Goal: Task Accomplishment & Management: Manage account settings

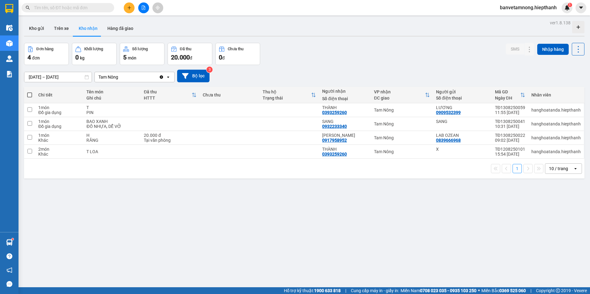
click at [143, 9] on icon "file-add" at bounding box center [143, 8] width 4 height 4
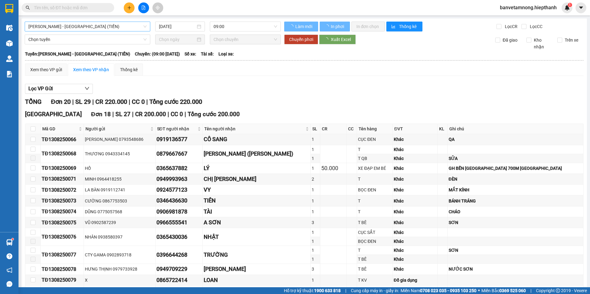
click at [71, 26] on span "[PERSON_NAME] - [GEOGRAPHIC_DATA] (TIỀN)" at bounding box center [87, 26] width 118 height 9
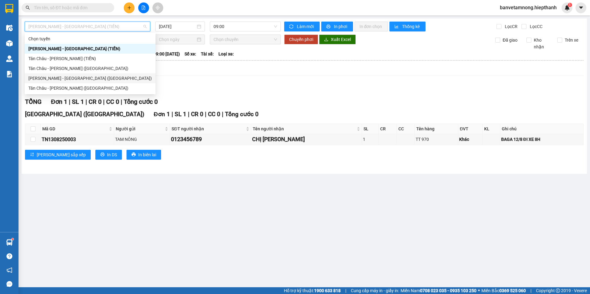
click at [51, 81] on div "[PERSON_NAME] - [GEOGRAPHIC_DATA] ([GEOGRAPHIC_DATA])" at bounding box center [89, 78] width 123 height 7
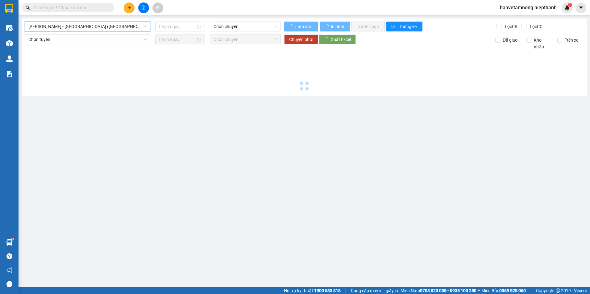
type input "[DATE]"
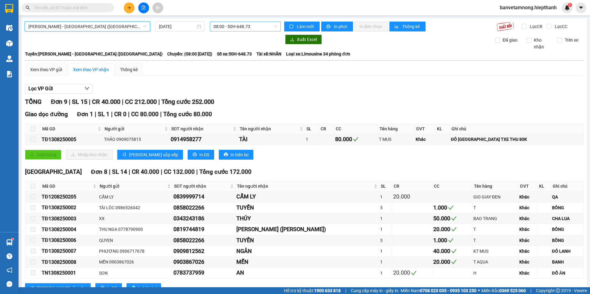
click at [231, 27] on span "08:00 - 50H-648.73" at bounding box center [245, 26] width 64 height 9
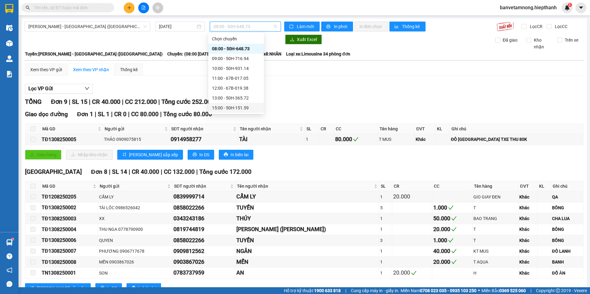
click at [222, 108] on div "15:00 - 50H-151.59" at bounding box center [236, 108] width 48 height 7
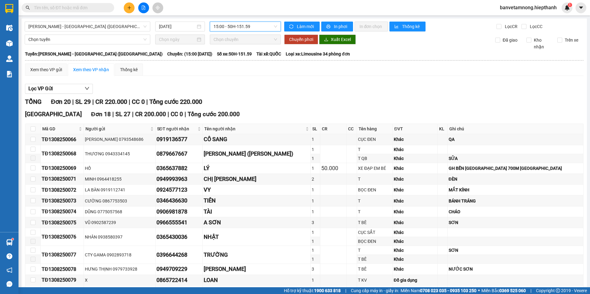
scroll to position [164, 0]
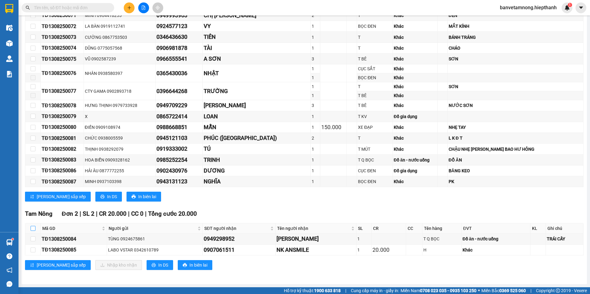
click at [31, 228] on input "checkbox" at bounding box center [33, 228] width 5 height 5
checkbox input "true"
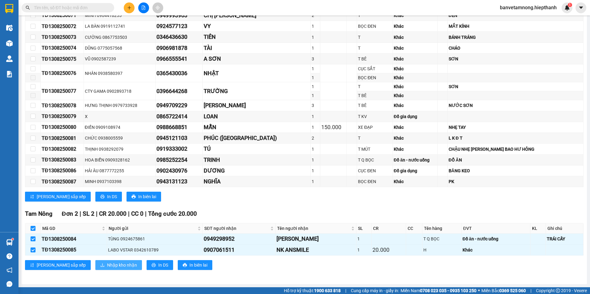
click at [95, 261] on button "Nhập kho nhận" at bounding box center [118, 265] width 47 height 10
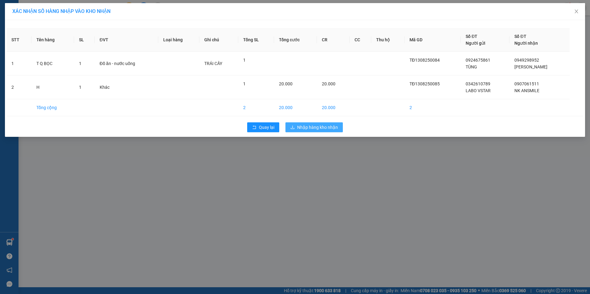
click at [332, 124] on button "Nhập hàng kho nhận" at bounding box center [313, 127] width 57 height 10
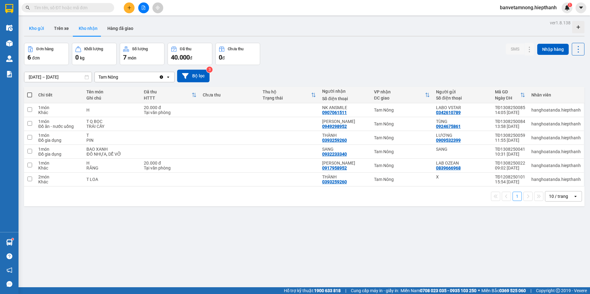
click at [41, 27] on button "Kho gửi" at bounding box center [36, 28] width 25 height 15
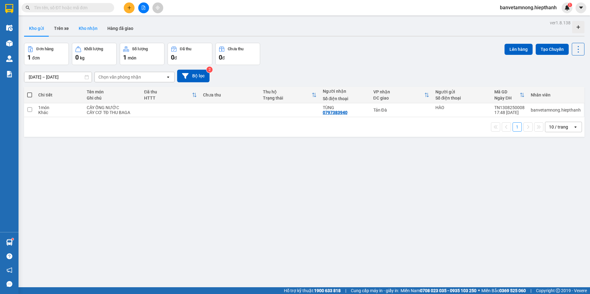
click at [85, 24] on button "Kho nhận" at bounding box center [88, 28] width 29 height 15
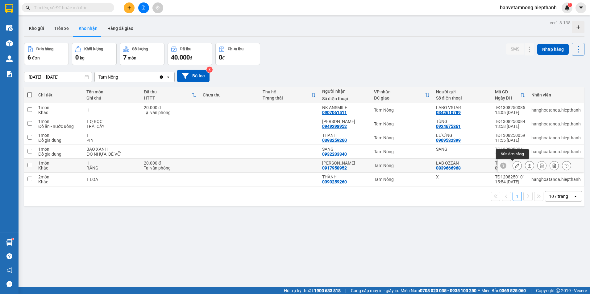
click at [515, 166] on icon at bounding box center [517, 165] width 4 height 4
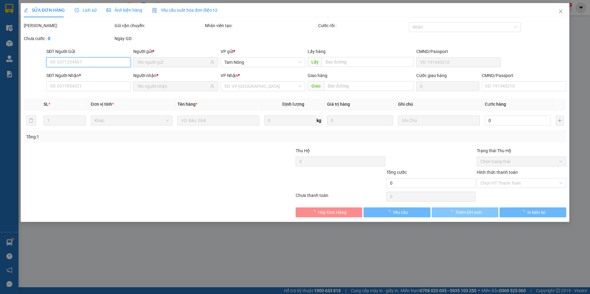
type input "0839666968"
type input "LAB OZEAN"
type input "0917958952"
type input "[PERSON_NAME]"
type input "20.000"
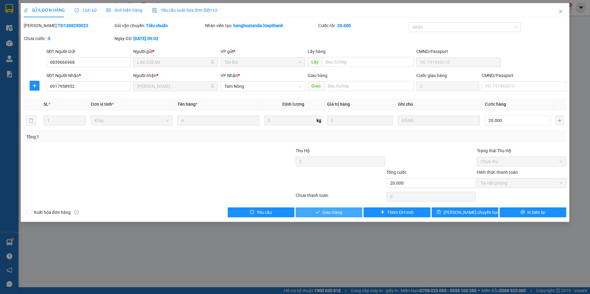
click at [311, 215] on button "Giao hàng" at bounding box center [328, 213] width 67 height 10
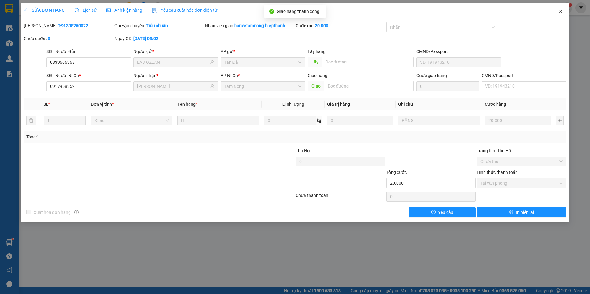
click at [563, 10] on icon "close" at bounding box center [560, 11] width 5 height 5
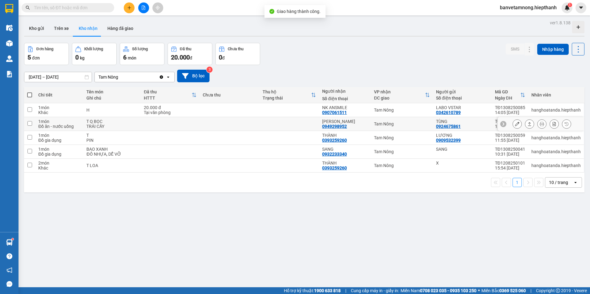
click at [513, 121] on button at bounding box center [517, 124] width 9 height 11
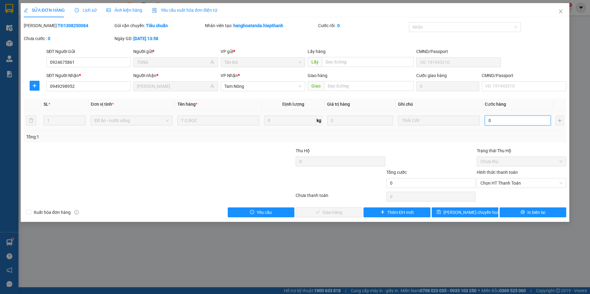
click at [502, 121] on input "0" at bounding box center [518, 121] width 66 height 10
type input "2"
type input "20"
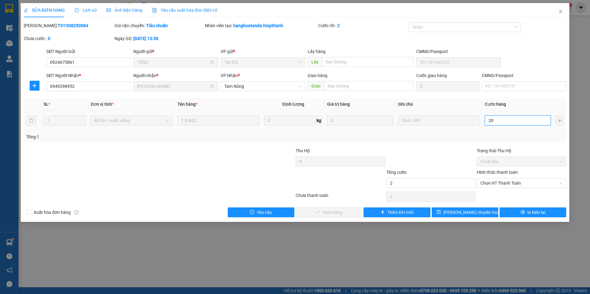
type input "20"
click at [509, 186] on span "Chọn HT Thanh Toán" at bounding box center [521, 183] width 82 height 9
type input "20.000"
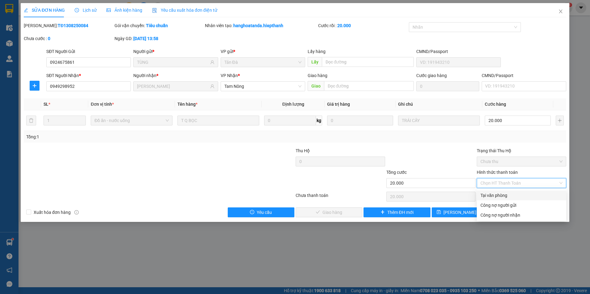
drag, startPoint x: 498, startPoint y: 193, endPoint x: 493, endPoint y: 193, distance: 4.9
click at [498, 193] on div "Tại văn phòng" at bounding box center [521, 195] width 82 height 7
type input "0"
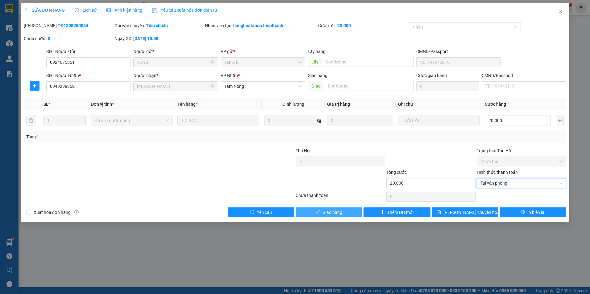
click at [341, 211] on span "Giao hàng" at bounding box center [332, 212] width 20 height 7
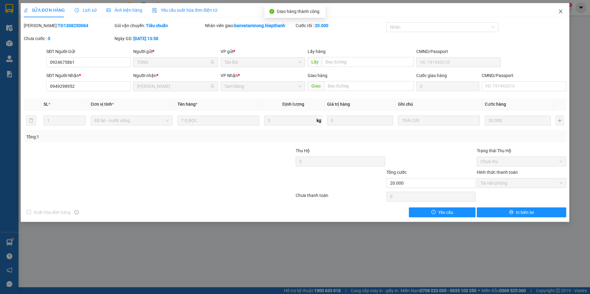
click at [560, 10] on icon "close" at bounding box center [560, 11] width 5 height 5
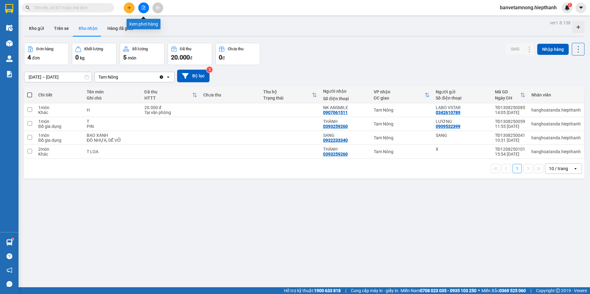
click at [146, 6] on button at bounding box center [143, 7] width 11 height 11
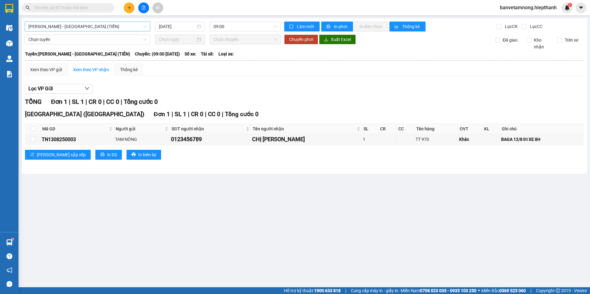
drag, startPoint x: 135, startPoint y: 25, endPoint x: 132, endPoint y: 27, distance: 4.1
click at [135, 25] on span "[PERSON_NAME] - [GEOGRAPHIC_DATA] (TIỀN)" at bounding box center [87, 26] width 118 height 9
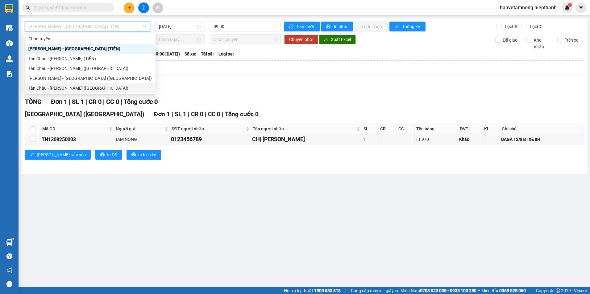
click at [45, 87] on div "Tân Châu - [PERSON_NAME] ([GEOGRAPHIC_DATA])" at bounding box center [89, 88] width 123 height 7
type input "[DATE]"
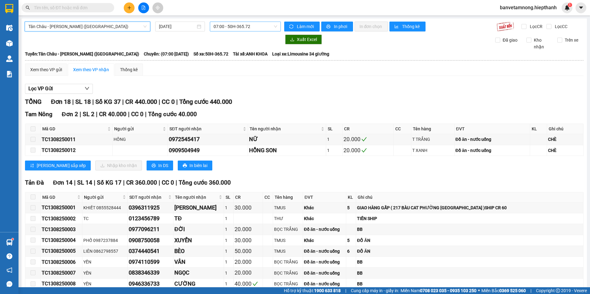
click at [222, 23] on span "07:00 - 50H-365.72" at bounding box center [245, 26] width 64 height 9
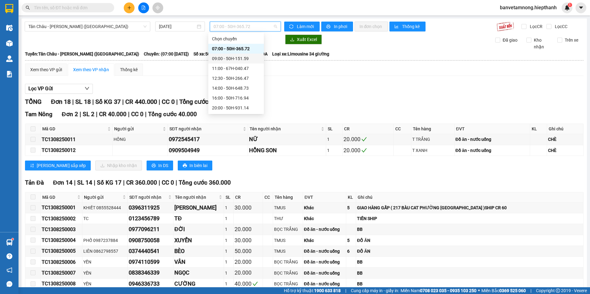
click at [220, 56] on div "09:00 - 50H-151.59" at bounding box center [236, 58] width 48 height 7
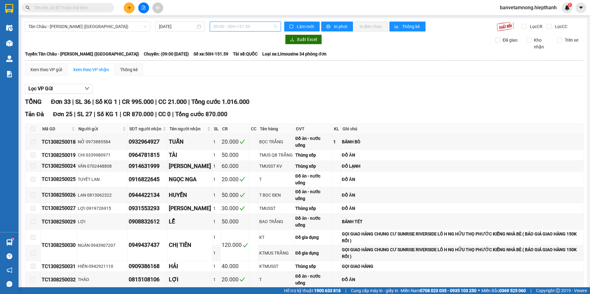
click at [236, 24] on span "09:00 - 50H-151.59" at bounding box center [245, 26] width 64 height 9
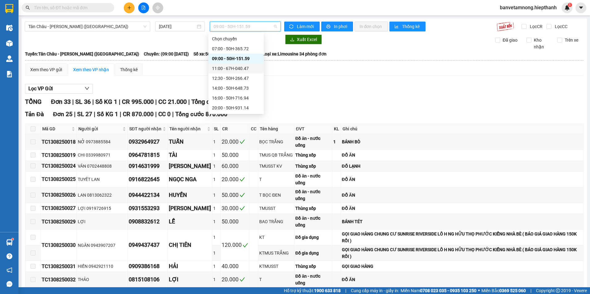
click at [223, 65] on div "11:00 - 67H-040.47" at bounding box center [236, 68] width 48 height 7
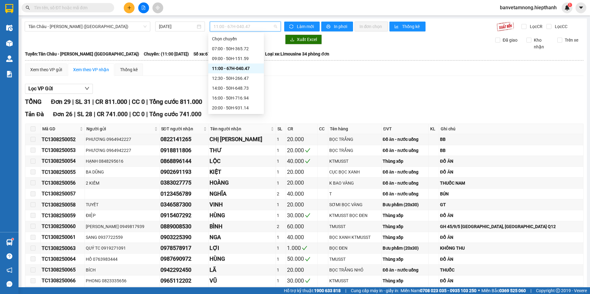
click at [237, 28] on span "11:00 - 67H-040.47" at bounding box center [245, 26] width 64 height 9
click at [219, 80] on div "12:30 - 50H-266.47" at bounding box center [236, 78] width 48 height 7
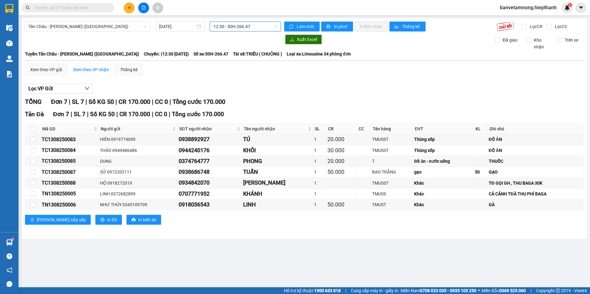
drag, startPoint x: 235, startPoint y: 28, endPoint x: 243, endPoint y: 72, distance: 45.2
click at [235, 28] on span "12:30 - 50H-266.47" at bounding box center [245, 26] width 64 height 9
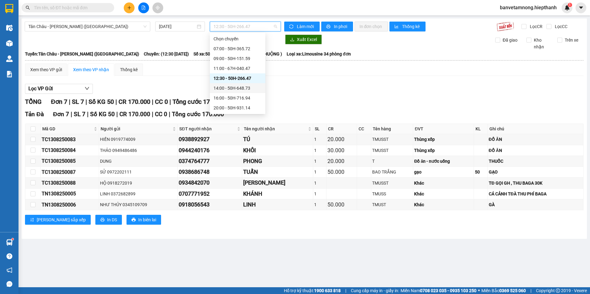
click at [216, 89] on div "14:00 - 50H-648.73" at bounding box center [237, 88] width 48 height 7
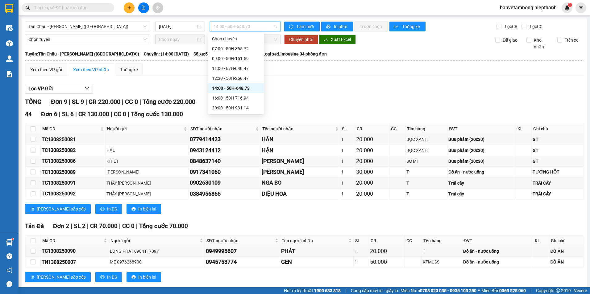
click at [237, 31] on span "14:00 - 50H-648.73" at bounding box center [245, 26] width 64 height 9
click at [218, 97] on div "16:00 - 50H-716.94" at bounding box center [236, 98] width 48 height 7
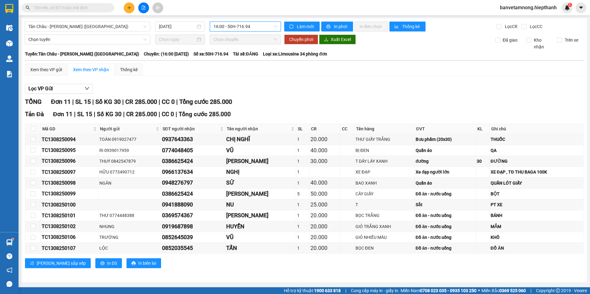
click at [222, 23] on span "16:00 - 50H-716.94" at bounding box center [245, 26] width 64 height 9
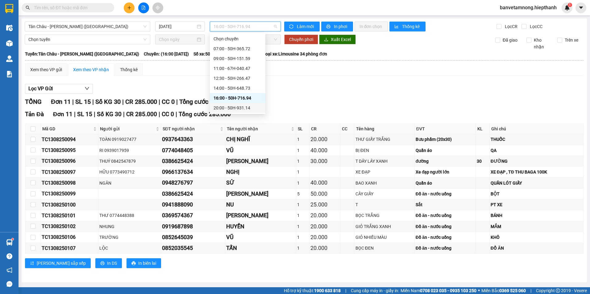
click at [226, 107] on div "20:00 - 50H-931.14" at bounding box center [237, 108] width 48 height 7
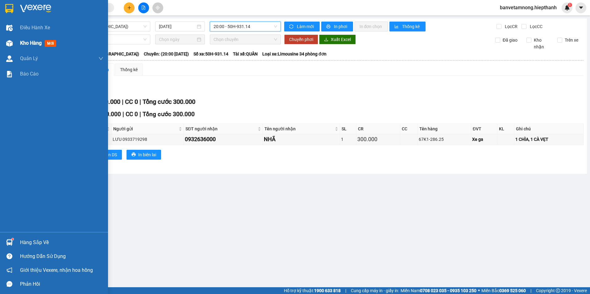
click at [31, 46] on span "Kho hàng" at bounding box center [31, 43] width 22 height 6
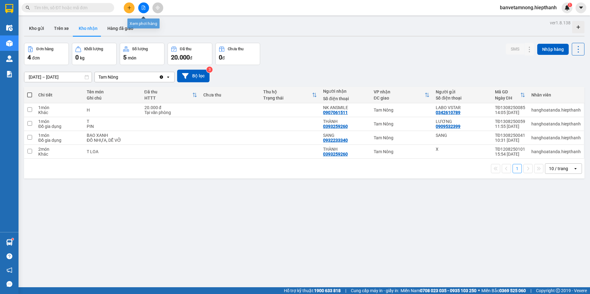
click at [141, 9] on button at bounding box center [143, 7] width 11 height 11
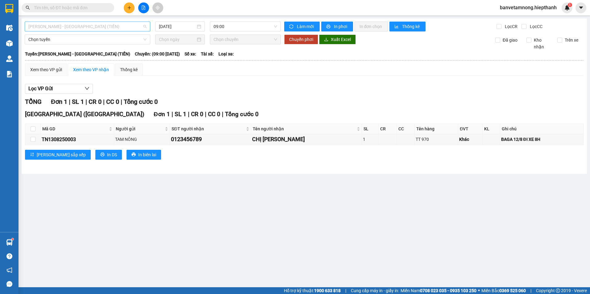
click at [77, 27] on span "[PERSON_NAME] - [GEOGRAPHIC_DATA] (TIỀN)" at bounding box center [87, 26] width 118 height 9
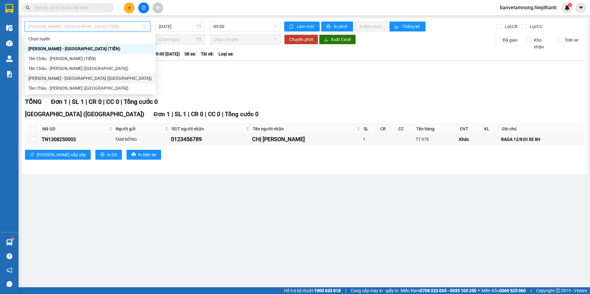
click at [42, 76] on div "[PERSON_NAME] - [GEOGRAPHIC_DATA] ([GEOGRAPHIC_DATA])" at bounding box center [89, 78] width 123 height 7
type input "[DATE]"
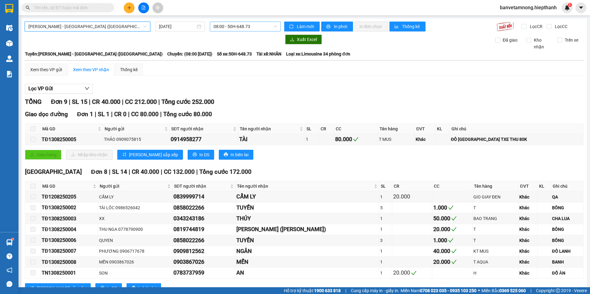
click at [232, 27] on span "08:00 - 50H-648.73" at bounding box center [245, 26] width 64 height 9
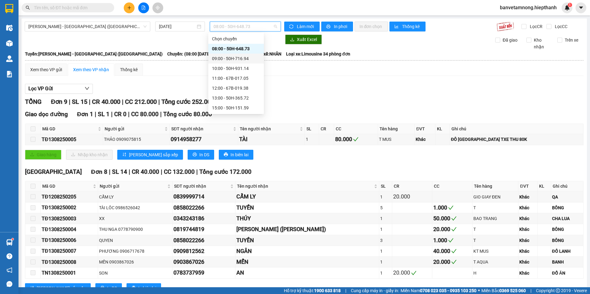
click at [224, 56] on div "09:00 - 50H-716.94" at bounding box center [236, 58] width 48 height 7
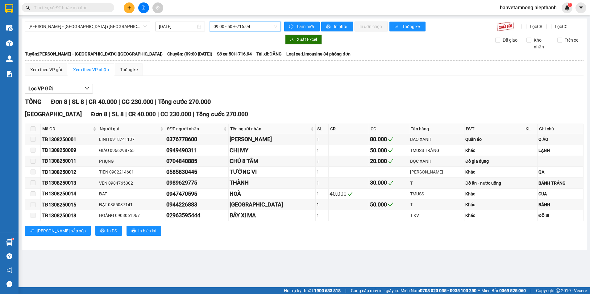
click at [240, 25] on span "09:00 - 50H-716.94" at bounding box center [245, 26] width 64 height 9
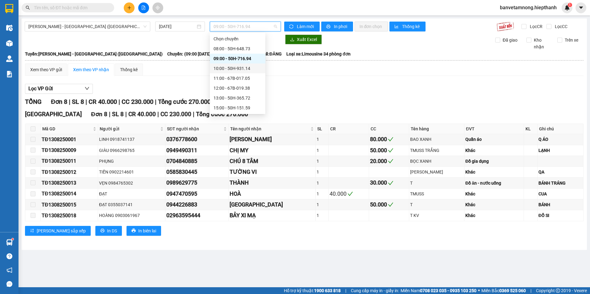
click at [226, 70] on div "10:00 - 50H-931.14" at bounding box center [237, 68] width 48 height 7
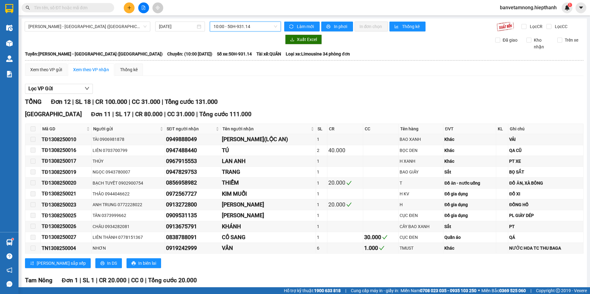
click at [237, 26] on span "10:00 - 50H-931.14" at bounding box center [245, 26] width 64 height 9
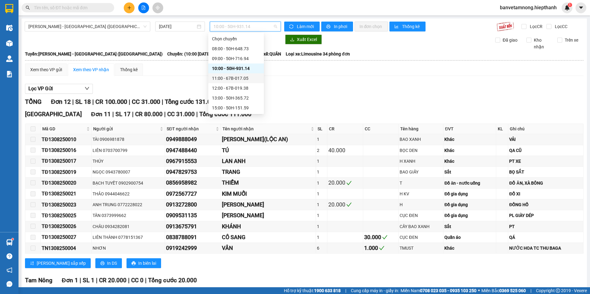
click at [223, 77] on div "11:00 - 67B-017.05" at bounding box center [236, 78] width 48 height 7
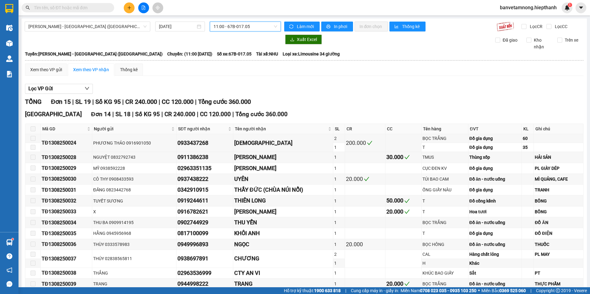
click at [235, 29] on span "11:00 - 67B-017.05" at bounding box center [245, 26] width 64 height 9
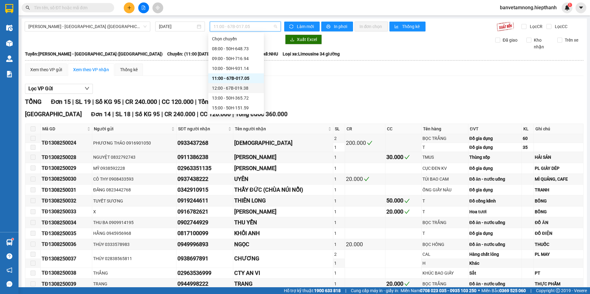
click at [223, 86] on div "12:00 - 67B-019.38" at bounding box center [236, 88] width 48 height 7
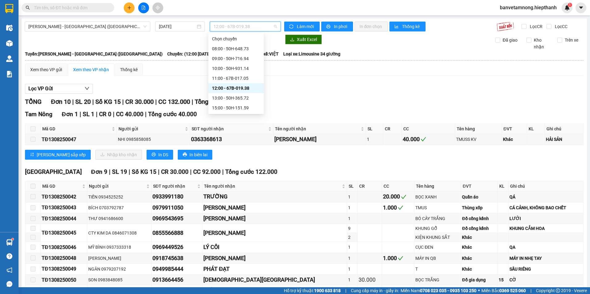
click at [224, 22] on div "12:00 - 67B-019.38" at bounding box center [245, 27] width 71 height 10
click at [222, 98] on div "13:00 - 50H-365.72" at bounding box center [236, 98] width 48 height 7
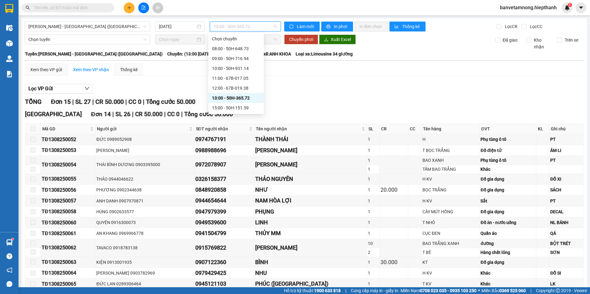
drag, startPoint x: 245, startPoint y: 27, endPoint x: 232, endPoint y: 62, distance: 37.5
click at [245, 27] on span "13:00 - 50H-365.72" at bounding box center [245, 26] width 64 height 9
click at [219, 106] on div "15:00 - 50H-151.59" at bounding box center [236, 108] width 48 height 7
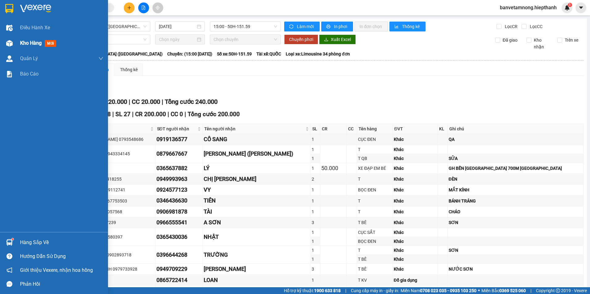
click at [15, 45] on div "Kho hàng mới" at bounding box center [54, 42] width 108 height 15
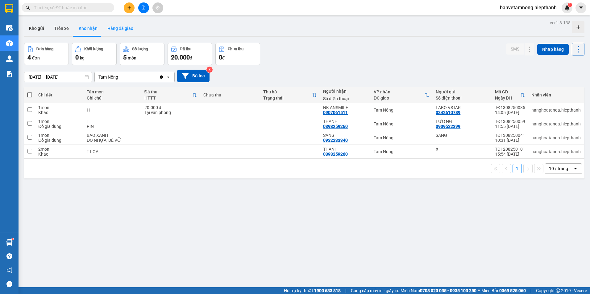
click at [125, 29] on button "Hàng đã giao" at bounding box center [120, 28] width 36 height 15
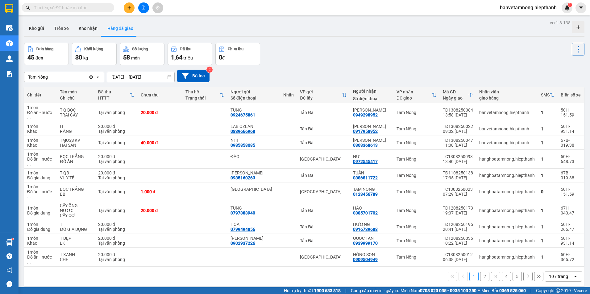
click at [121, 76] on input "[DATE] – [DATE]" at bounding box center [140, 77] width 67 height 10
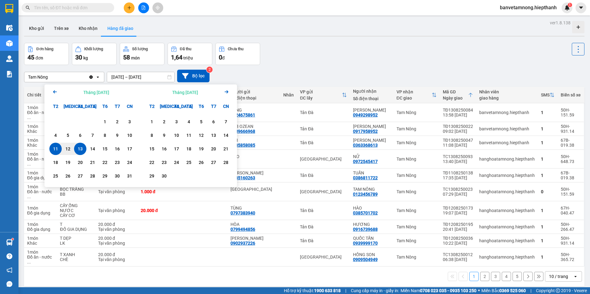
click at [79, 148] on div "13" at bounding box center [80, 148] width 9 height 7
type input "[DATE] – [DATE]"
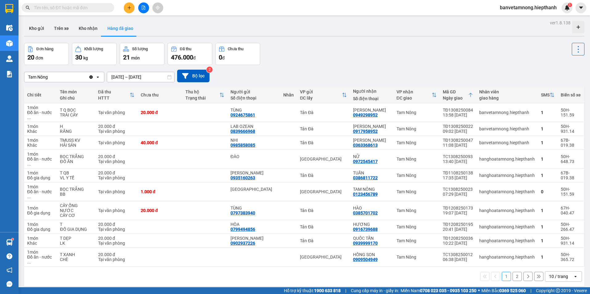
click at [512, 272] on button "2" at bounding box center [516, 276] width 9 height 9
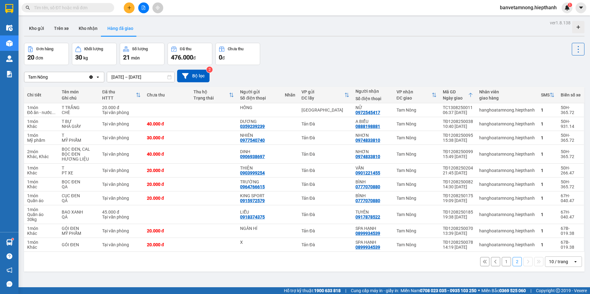
click at [504, 258] on button "1" at bounding box center [505, 261] width 9 height 9
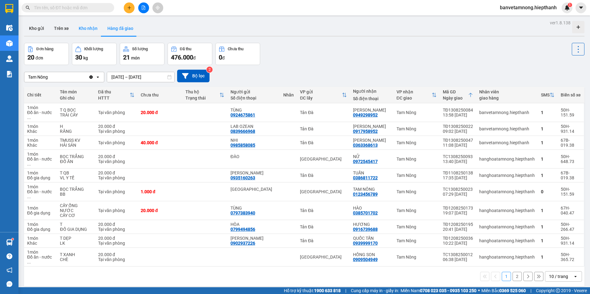
click at [87, 33] on button "Kho nhận" at bounding box center [88, 28] width 29 height 15
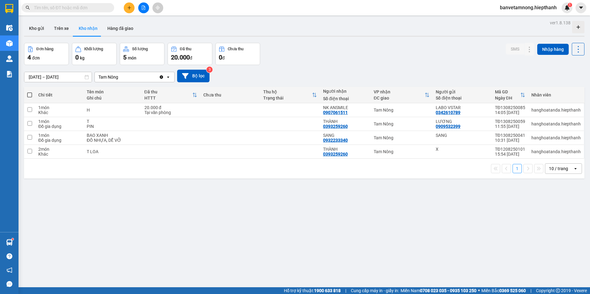
click at [146, 7] on button at bounding box center [143, 7] width 11 height 11
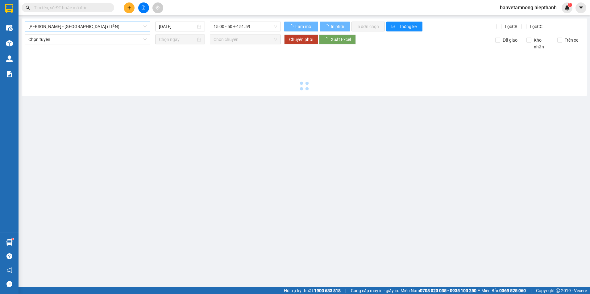
click at [64, 27] on span "[PERSON_NAME] - [GEOGRAPHIC_DATA] (TIỀN)" at bounding box center [87, 26] width 118 height 9
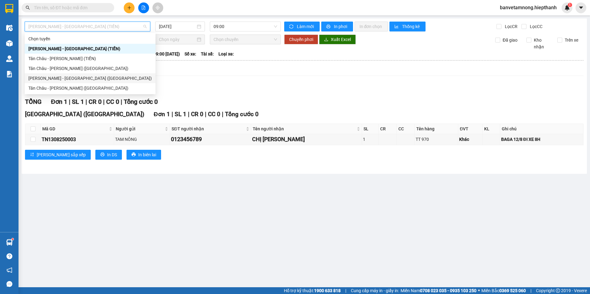
click at [48, 79] on div "[PERSON_NAME] - [GEOGRAPHIC_DATA] ([GEOGRAPHIC_DATA])" at bounding box center [89, 78] width 123 height 7
type input "[DATE]"
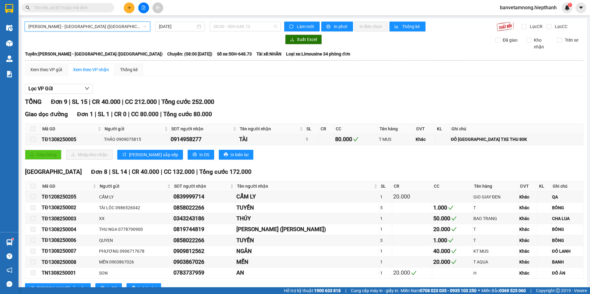
drag, startPoint x: 224, startPoint y: 25, endPoint x: 237, endPoint y: 71, distance: 47.9
click at [225, 24] on span "08:00 - 50H-648.73" at bounding box center [245, 26] width 64 height 9
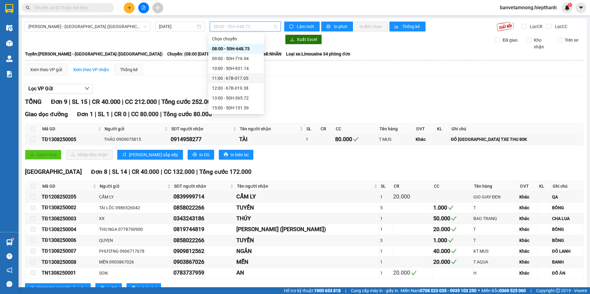
scroll to position [39, 0]
click at [224, 65] on div "15:00 - 50H-151.59" at bounding box center [236, 68] width 48 height 7
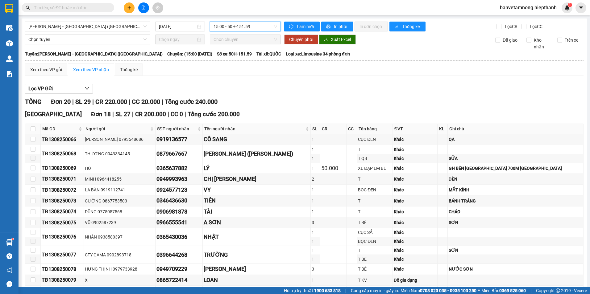
click at [233, 30] on span "15:00 - 50H-151.59" at bounding box center [245, 26] width 64 height 9
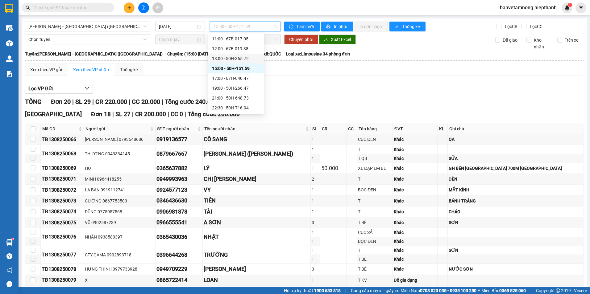
click at [223, 58] on div "13:00 - 50H-365.72" at bounding box center [236, 58] width 48 height 7
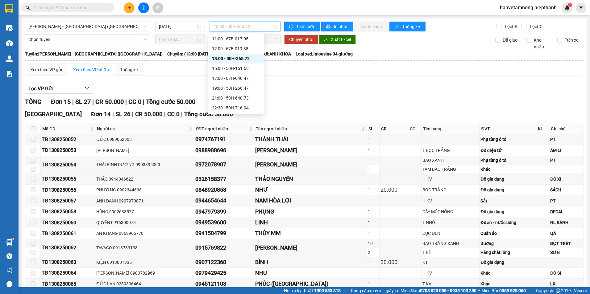
click at [225, 24] on span "13:00 - 50H-365.72" at bounding box center [245, 26] width 64 height 9
click at [224, 49] on div "12:00 - 67B-019.38" at bounding box center [236, 48] width 48 height 7
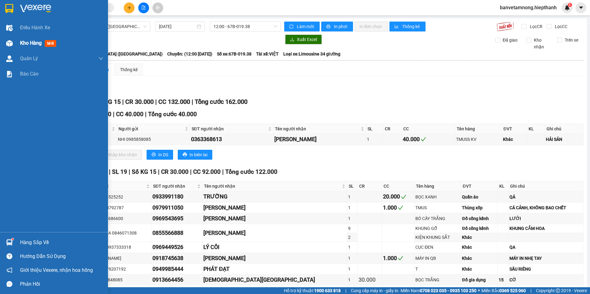
click at [30, 42] on span "Kho hàng" at bounding box center [31, 43] width 22 height 6
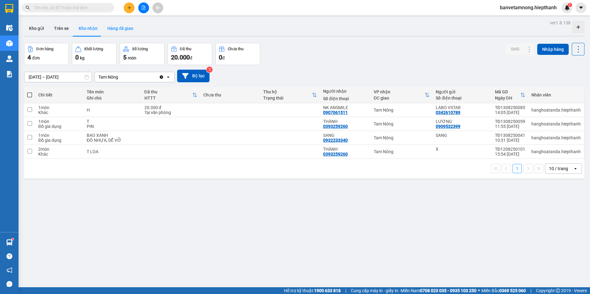
click at [121, 28] on button "Hàng đã giao" at bounding box center [120, 28] width 36 height 15
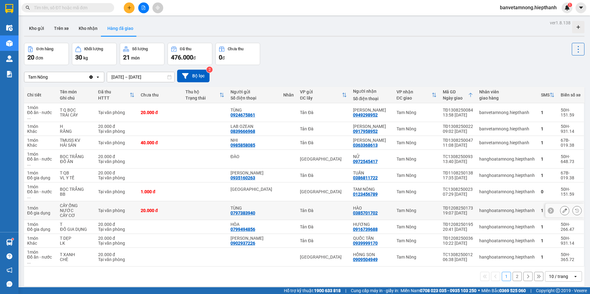
scroll to position [28, 0]
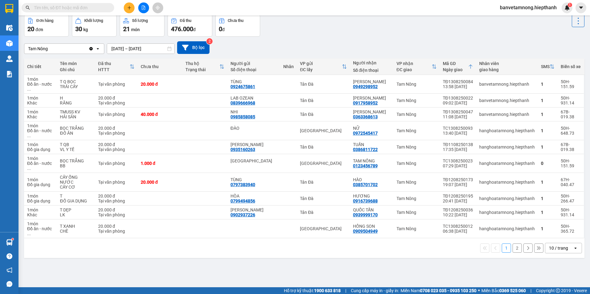
click at [515, 244] on button "2" at bounding box center [516, 248] width 9 height 9
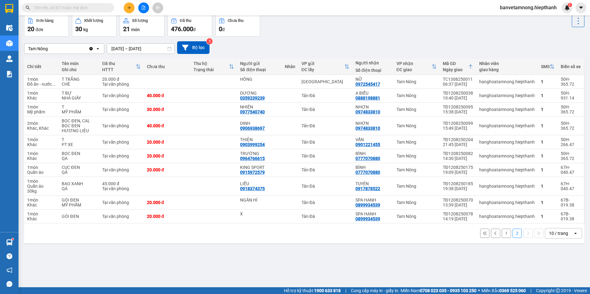
click at [501, 235] on button "1" at bounding box center [505, 233] width 9 height 9
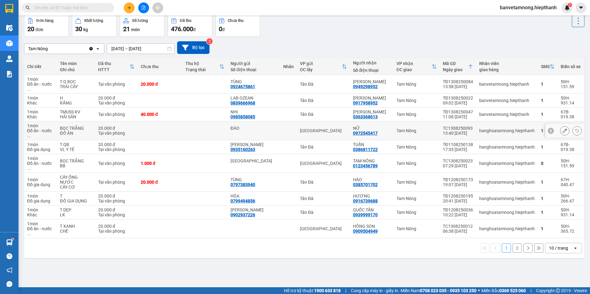
scroll to position [0, 0]
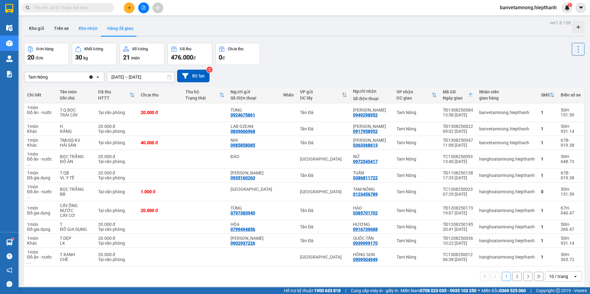
click at [86, 23] on button "Kho nhận" at bounding box center [88, 28] width 29 height 15
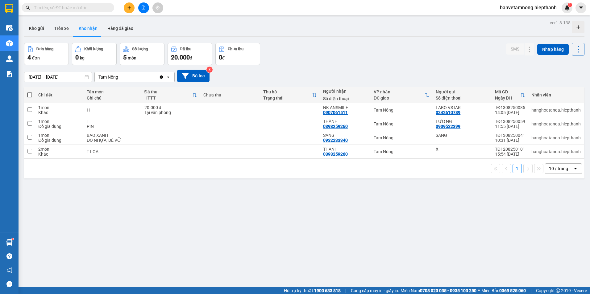
click at [143, 10] on icon "file-add" at bounding box center [143, 8] width 3 height 4
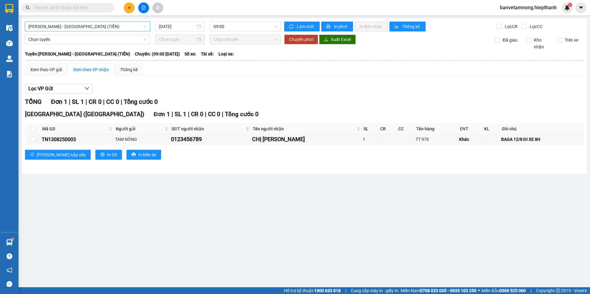
click at [75, 28] on span "[PERSON_NAME] - [GEOGRAPHIC_DATA] (TIỀN)" at bounding box center [87, 26] width 118 height 9
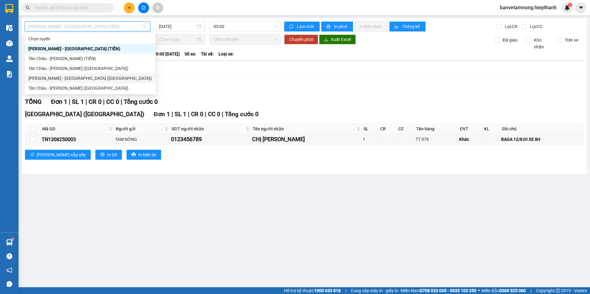
click at [55, 79] on div "[PERSON_NAME] - [GEOGRAPHIC_DATA] ([GEOGRAPHIC_DATA])" at bounding box center [89, 78] width 123 height 7
type input "[DATE]"
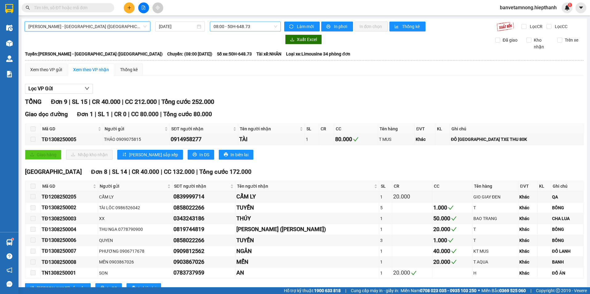
click at [227, 27] on span "08:00 - 50H-648.73" at bounding box center [245, 26] width 64 height 9
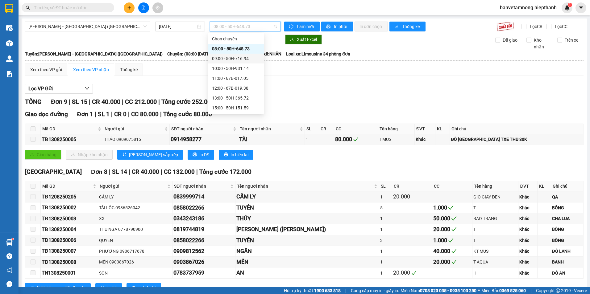
click at [224, 59] on div "09:00 - 50H-716.94" at bounding box center [236, 58] width 48 height 7
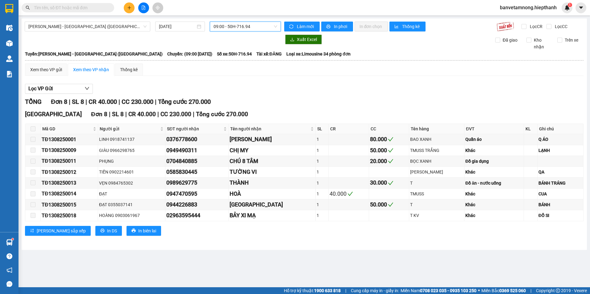
click at [223, 29] on span "09:00 - 50H-716.94" at bounding box center [245, 26] width 64 height 9
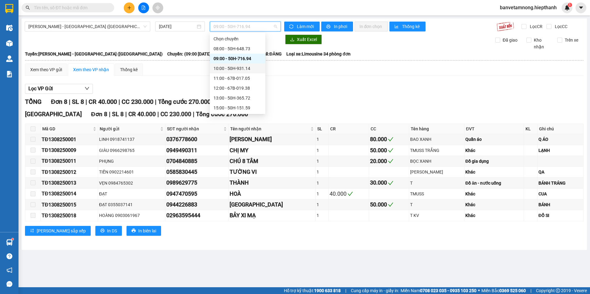
click at [224, 68] on div "10:00 - 50H-931.14" at bounding box center [237, 68] width 48 height 7
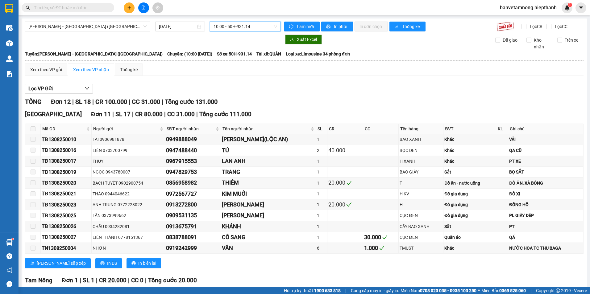
drag, startPoint x: 238, startPoint y: 17, endPoint x: 238, endPoint y: 24, distance: 6.5
click at [238, 18] on main "[GEOGRAPHIC_DATA] - [GEOGRAPHIC_DATA] ([GEOGRAPHIC_DATA]) [DATE] 10:00 10:00 - …" at bounding box center [295, 143] width 590 height 287
click at [238, 26] on span "10:00 - 50H-931.14" at bounding box center [245, 26] width 64 height 9
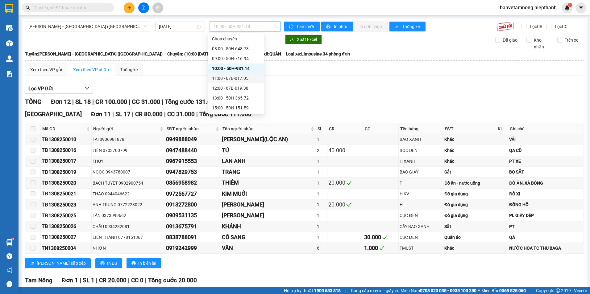
click at [221, 76] on div "11:00 - 67B-017.05" at bounding box center [236, 78] width 48 height 7
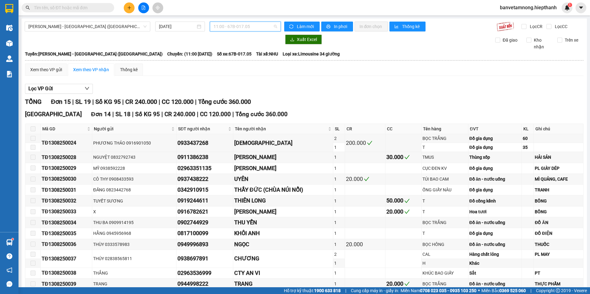
click at [226, 28] on span "11:00 - 67B-017.05" at bounding box center [245, 26] width 64 height 9
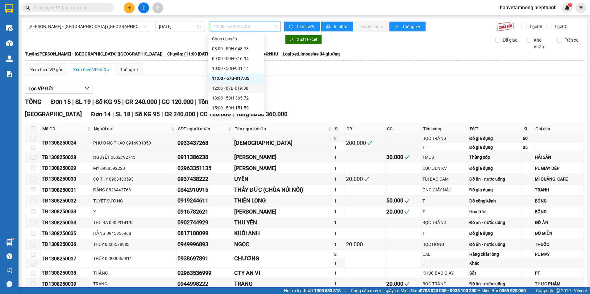
click at [225, 89] on div "12:00 - 67B-019.38" at bounding box center [236, 88] width 48 height 7
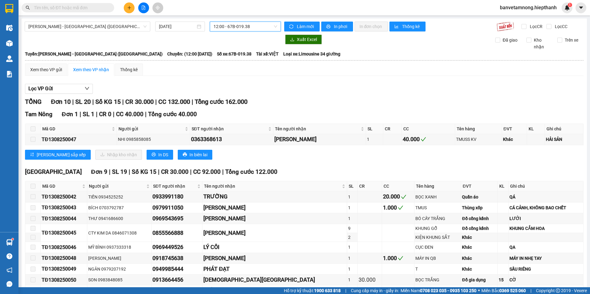
click at [222, 23] on span "12:00 - 67B-019.38" at bounding box center [245, 26] width 64 height 9
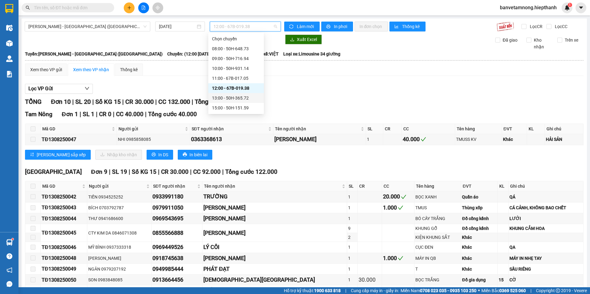
click at [226, 97] on div "13:00 - 50H-365.72" at bounding box center [236, 98] width 48 height 7
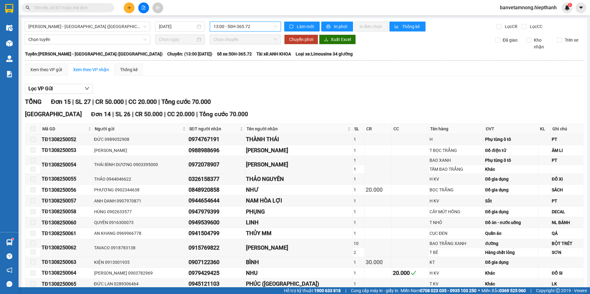
click at [227, 25] on span "13:00 - 50H-365.72" at bounding box center [245, 26] width 64 height 9
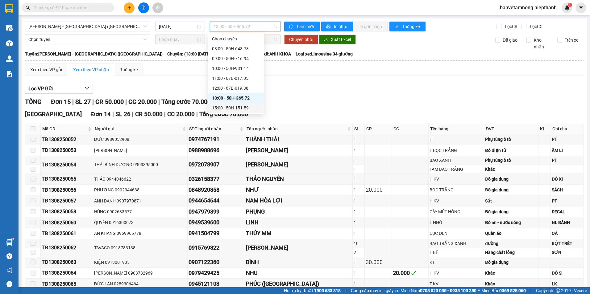
click at [219, 108] on div "15:00 - 50H-151.59" at bounding box center [236, 108] width 48 height 7
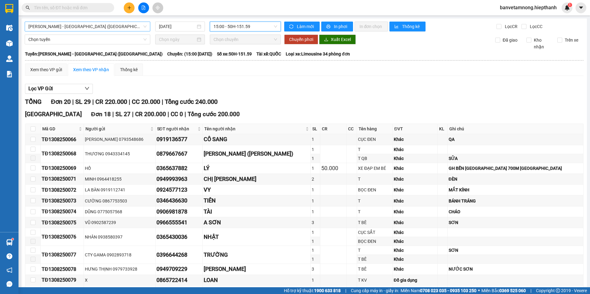
click at [81, 29] on span "[PERSON_NAME] - [GEOGRAPHIC_DATA] ([GEOGRAPHIC_DATA])" at bounding box center [87, 26] width 118 height 9
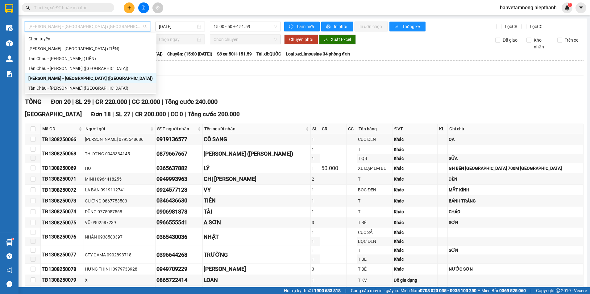
click at [63, 84] on div "Tân Châu - [PERSON_NAME] ([GEOGRAPHIC_DATA])" at bounding box center [91, 88] width 132 height 10
type input "[DATE]"
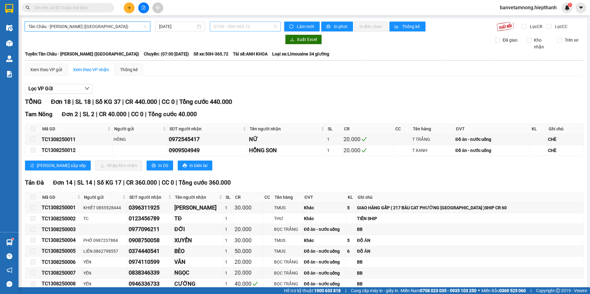
click at [225, 30] on span "07:00 - 50H-365.72" at bounding box center [245, 26] width 64 height 9
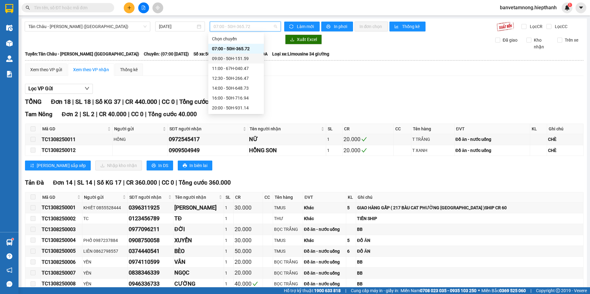
click at [219, 56] on div "09:00 - 50H-151.59" at bounding box center [236, 58] width 48 height 7
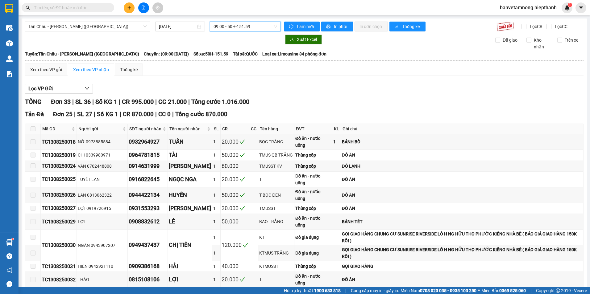
click at [211, 24] on div "09:00 - 50H-151.59" at bounding box center [245, 27] width 71 height 10
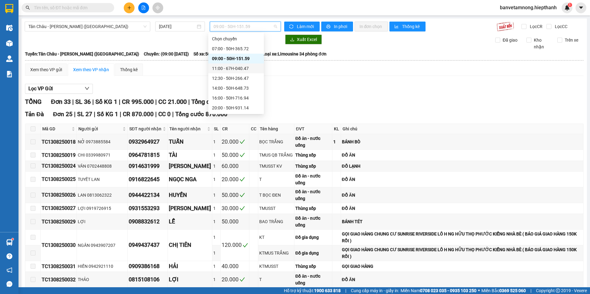
click at [223, 69] on div "11:00 - 67H-040.47" at bounding box center [236, 68] width 48 height 7
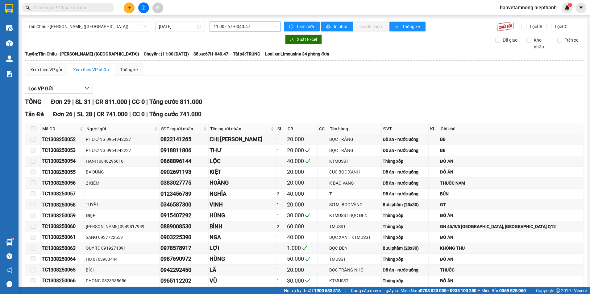
click at [234, 26] on span "11:00 - 67H-040.47" at bounding box center [245, 26] width 64 height 9
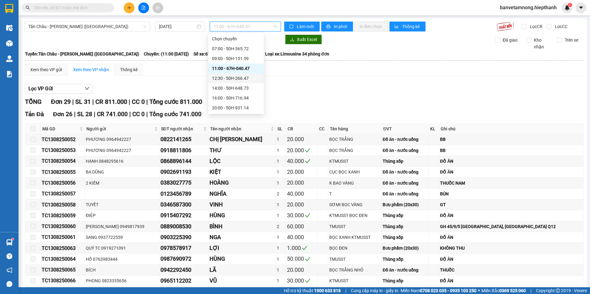
click at [220, 76] on div "12:30 - 50H-266.47" at bounding box center [236, 78] width 48 height 7
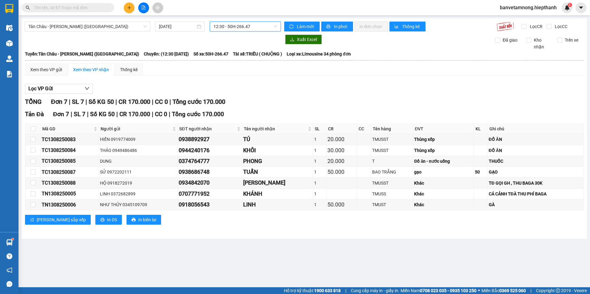
click at [231, 23] on span "12:30 - 50H-266.47" at bounding box center [245, 26] width 64 height 9
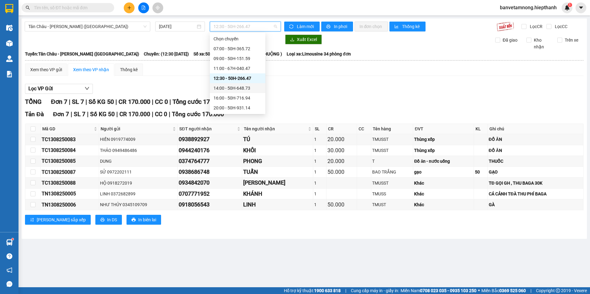
click at [214, 91] on div "14:00 - 50H-648.73" at bounding box center [237, 88] width 48 height 7
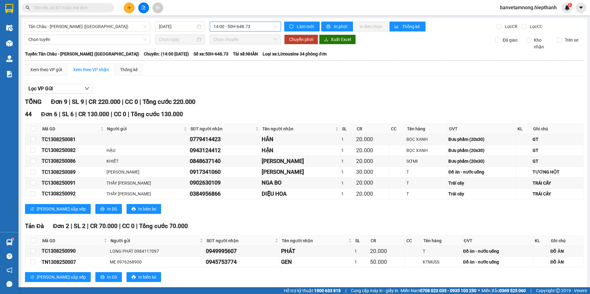
click at [238, 25] on span "14:00 - 50H-648.73" at bounding box center [245, 26] width 64 height 9
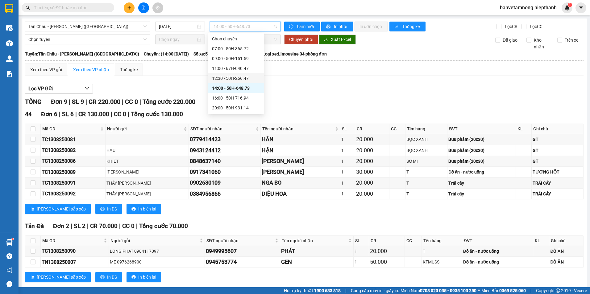
click at [221, 77] on div "12:30 - 50H-266.47" at bounding box center [236, 78] width 48 height 7
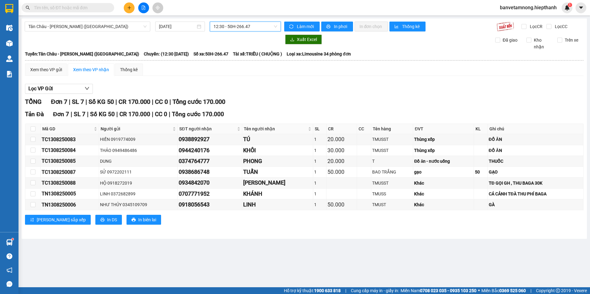
click at [220, 31] on span "12:30 - 50H-266.47" at bounding box center [245, 26] width 64 height 9
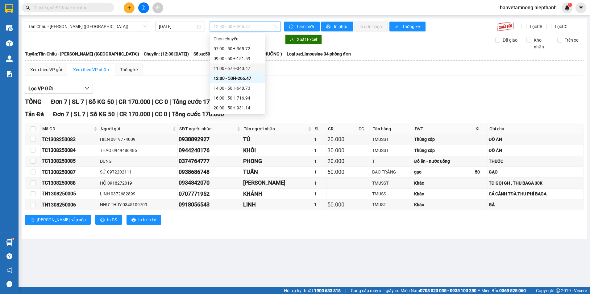
click at [216, 68] on div "11:00 - 67H-040.47" at bounding box center [237, 68] width 48 height 7
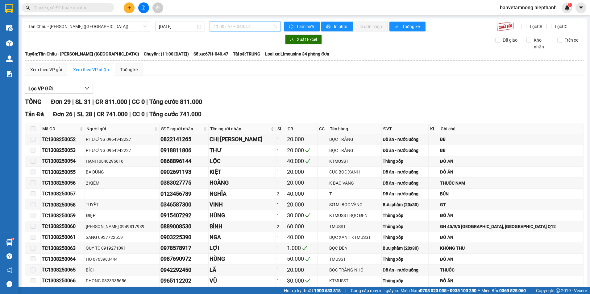
click at [222, 30] on span "11:00 - 67H-040.47" at bounding box center [245, 26] width 64 height 9
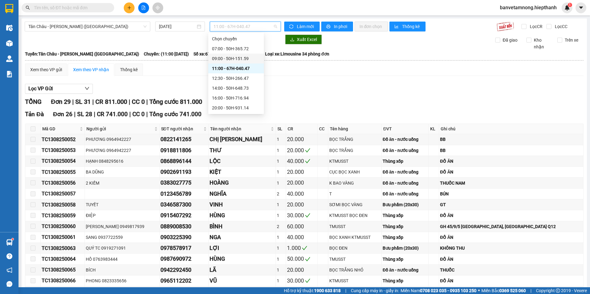
click at [218, 59] on div "09:00 - 50H-151.59" at bounding box center [236, 58] width 48 height 7
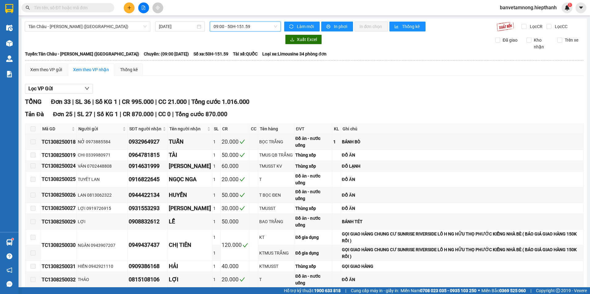
drag, startPoint x: 225, startPoint y: 25, endPoint x: 222, endPoint y: 27, distance: 3.5
click at [224, 25] on span "09:00 - 50H-151.59" at bounding box center [245, 26] width 64 height 9
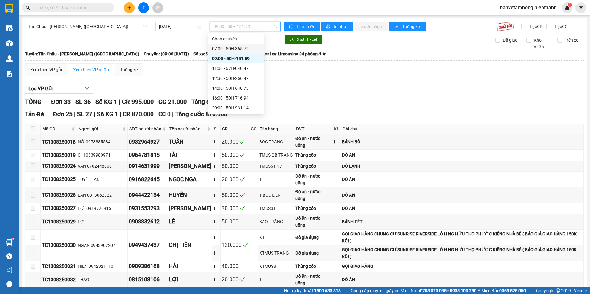
click at [214, 48] on div "07:00 - 50H-365.72" at bounding box center [236, 48] width 48 height 7
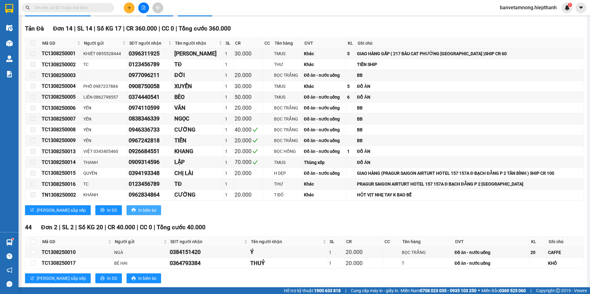
scroll to position [167, 0]
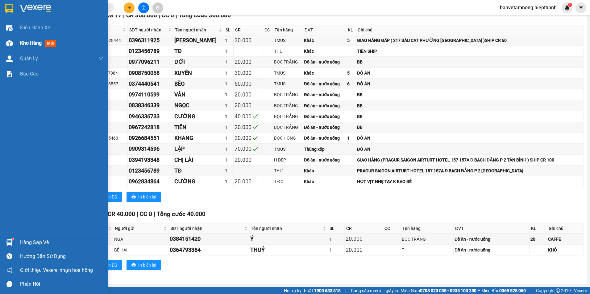
click at [25, 43] on span "Kho hàng" at bounding box center [31, 43] width 22 height 6
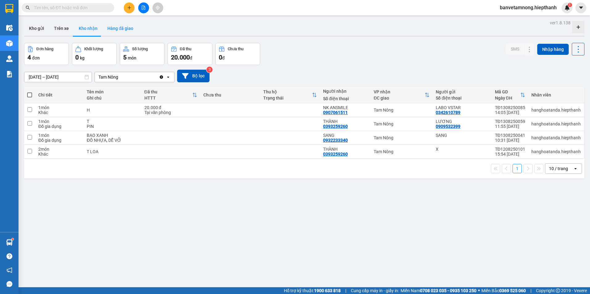
click at [126, 32] on button "Hàng đã giao" at bounding box center [120, 28] width 36 height 15
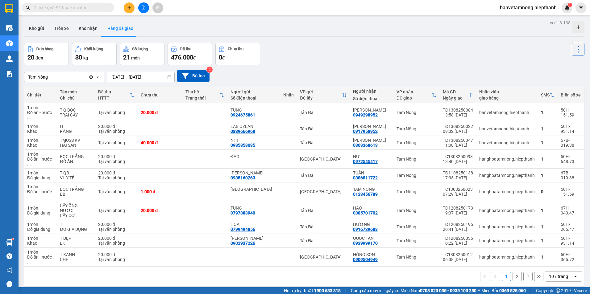
click at [512, 272] on button "2" at bounding box center [516, 276] width 9 height 9
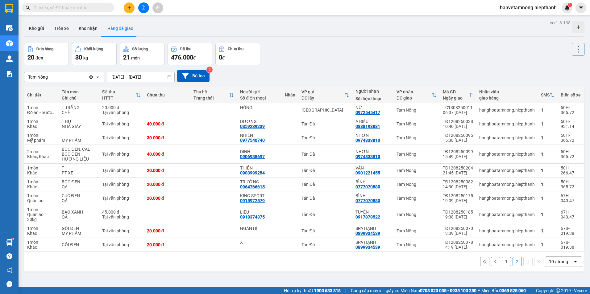
click at [502, 259] on button "1" at bounding box center [505, 261] width 9 height 9
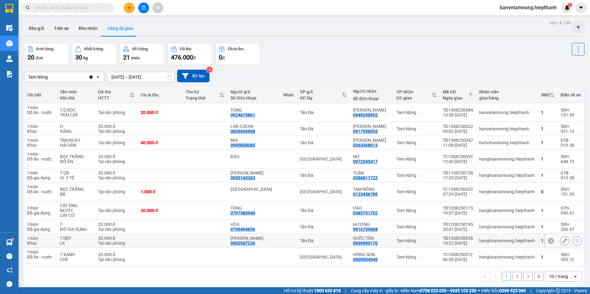
scroll to position [28, 0]
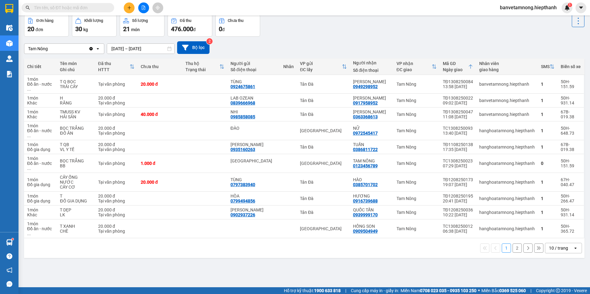
drag, startPoint x: 417, startPoint y: 251, endPoint x: 420, endPoint y: 251, distance: 3.4
click at [417, 251] on div "ver 1.8.138 Kho gửi Trên xe Kho nhận Hàng đã giao Đơn hàng 20 đơn Khối lượng 30…" at bounding box center [304, 137] width 565 height 294
click at [513, 244] on button "2" at bounding box center [516, 248] width 9 height 9
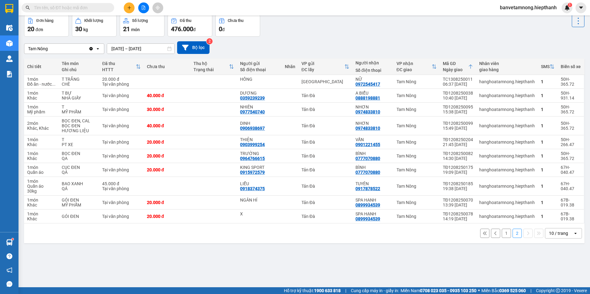
click at [502, 234] on button "1" at bounding box center [505, 233] width 9 height 9
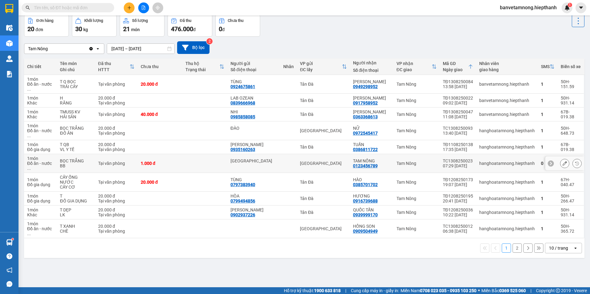
scroll to position [0, 0]
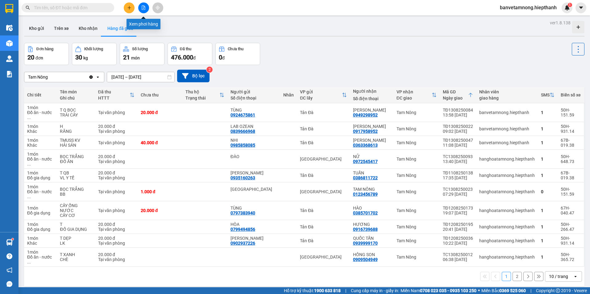
click at [142, 10] on button at bounding box center [143, 7] width 11 height 11
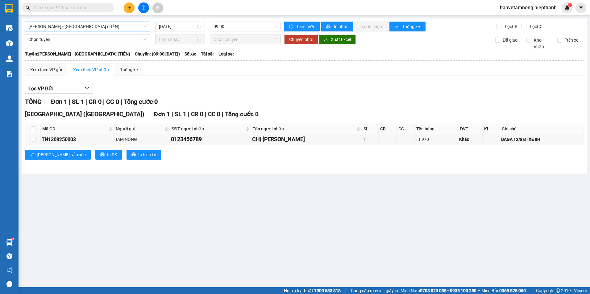
click at [74, 27] on span "[PERSON_NAME] - [GEOGRAPHIC_DATA] (TIỀN)" at bounding box center [87, 26] width 118 height 9
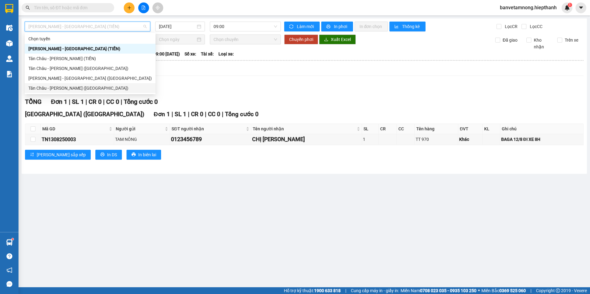
click at [51, 88] on div "Tân Châu - [PERSON_NAME] ([GEOGRAPHIC_DATA])" at bounding box center [89, 88] width 123 height 7
type input "[DATE]"
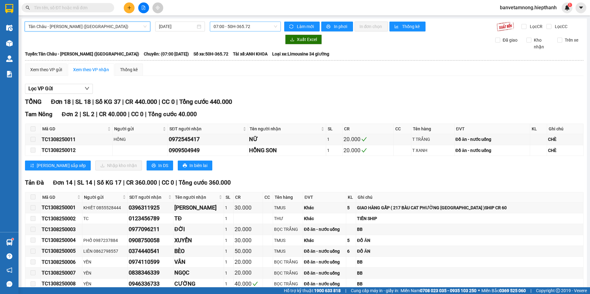
click at [230, 30] on span "07:00 - 50H-365.72" at bounding box center [245, 26] width 64 height 9
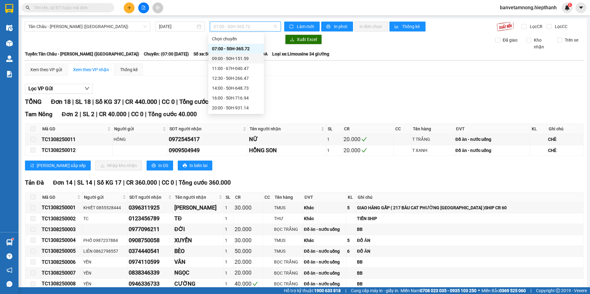
click at [219, 60] on div "09:00 - 50H-151.59" at bounding box center [236, 58] width 48 height 7
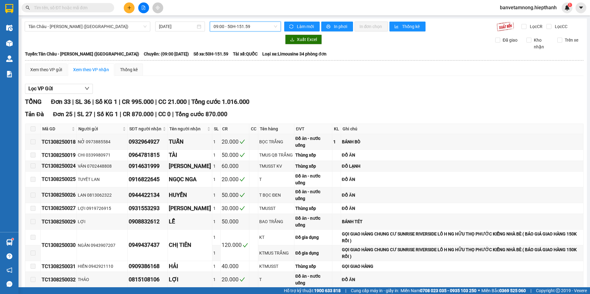
click at [215, 30] on span "09:00 - 50H-151.59" at bounding box center [245, 26] width 64 height 9
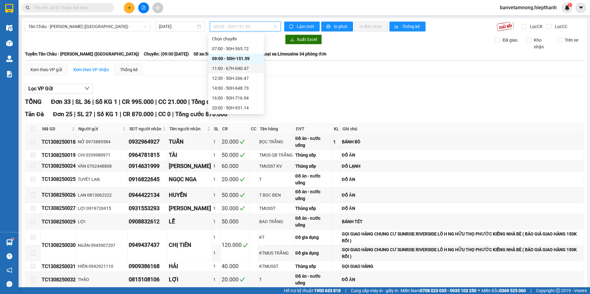
click at [218, 68] on div "11:00 - 67H-040.47" at bounding box center [236, 68] width 48 height 7
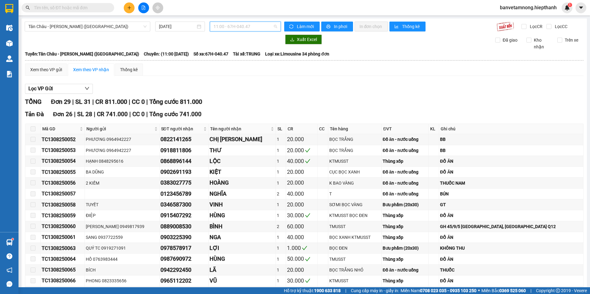
click at [224, 29] on span "11:00 - 67H-040.47" at bounding box center [245, 26] width 64 height 9
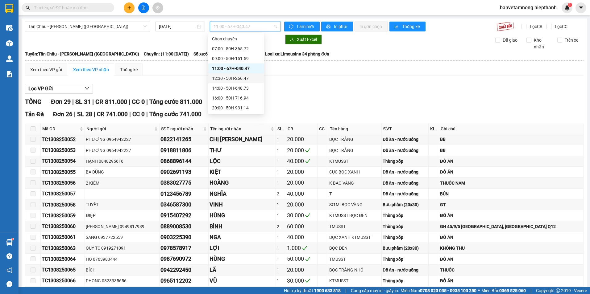
click at [219, 80] on div "12:30 - 50H-266.47" at bounding box center [236, 78] width 48 height 7
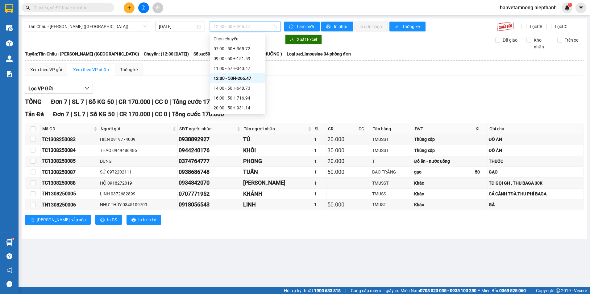
click at [238, 26] on span "12:30 - 50H-266.47" at bounding box center [245, 26] width 64 height 9
click at [225, 87] on div "14:00 - 50H-648.73" at bounding box center [237, 88] width 48 height 7
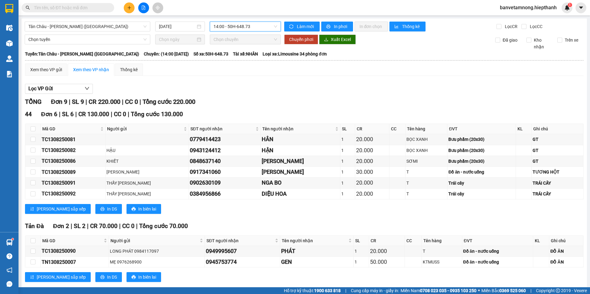
drag, startPoint x: 233, startPoint y: 26, endPoint x: 229, endPoint y: 40, distance: 14.2
click at [233, 27] on span "14:00 - 50H-648.73" at bounding box center [245, 26] width 64 height 9
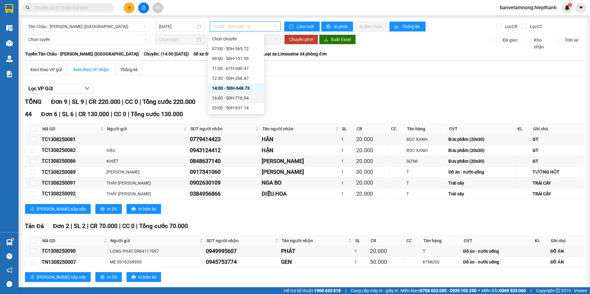
click at [218, 95] on div "16:00 - 50H-716.94" at bounding box center [236, 98] width 48 height 7
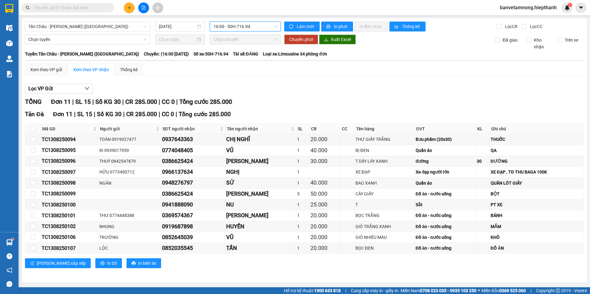
click at [242, 24] on span "16:00 - 50H-716.94" at bounding box center [245, 26] width 64 height 9
click at [315, 84] on div "Lọc VP Gửi" at bounding box center [304, 89] width 558 height 10
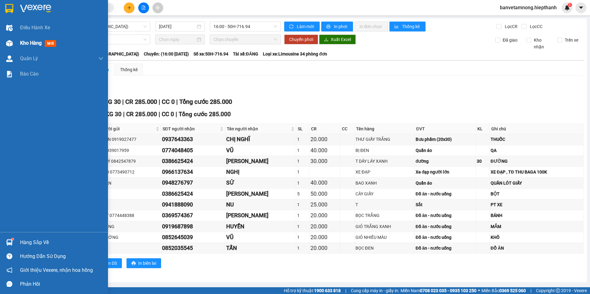
drag, startPoint x: 17, startPoint y: 40, endPoint x: 70, endPoint y: 39, distance: 52.8
click at [17, 40] on div "Kho hàng mới" at bounding box center [54, 42] width 108 height 15
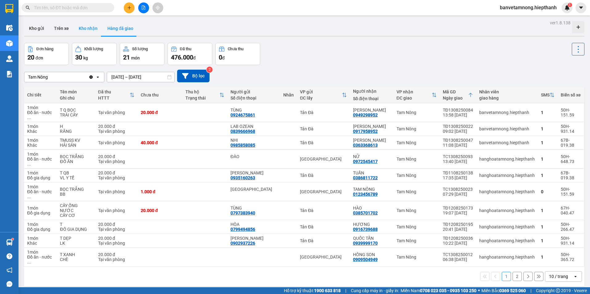
click at [84, 26] on button "Kho nhận" at bounding box center [88, 28] width 29 height 15
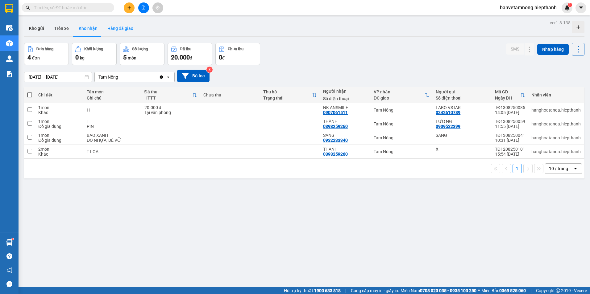
click at [108, 26] on button "Hàng đã giao" at bounding box center [120, 28] width 36 height 15
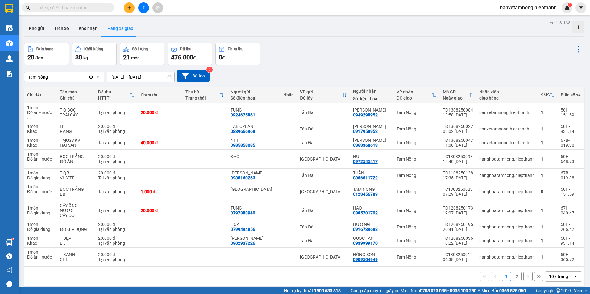
click at [336, 54] on div "Đơn hàng 20 đơn Khối lượng 30 kg Số lượng 21 món Đã thu 476.000 đ Chưa thu 0 đ" at bounding box center [304, 54] width 560 height 22
click at [514, 272] on button "2" at bounding box center [516, 276] width 9 height 9
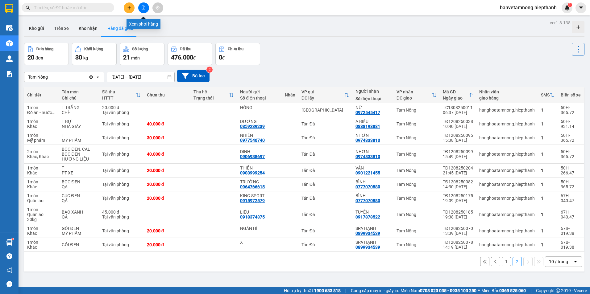
click at [146, 6] on button at bounding box center [143, 7] width 11 height 11
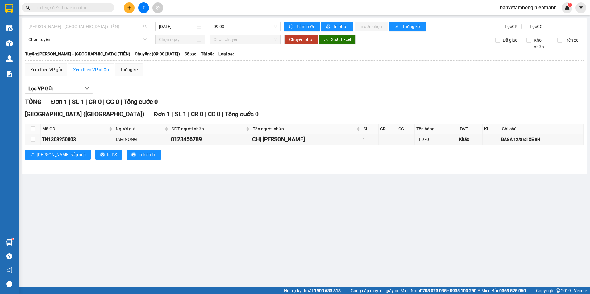
click at [86, 27] on span "[PERSON_NAME] - [GEOGRAPHIC_DATA] (TIỀN)" at bounding box center [87, 26] width 118 height 9
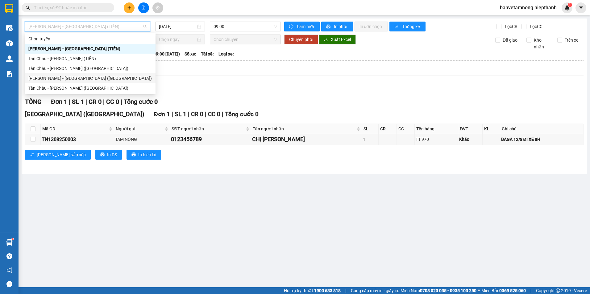
click at [68, 80] on div "[PERSON_NAME] - [GEOGRAPHIC_DATA] ([GEOGRAPHIC_DATA])" at bounding box center [89, 78] width 123 height 7
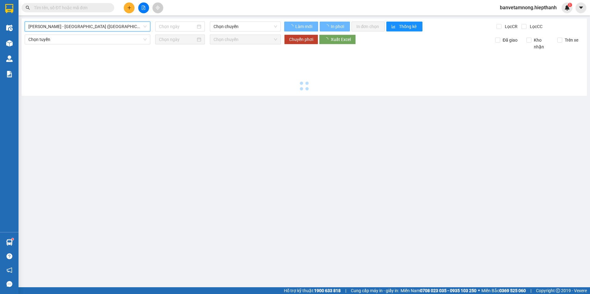
type input "[DATE]"
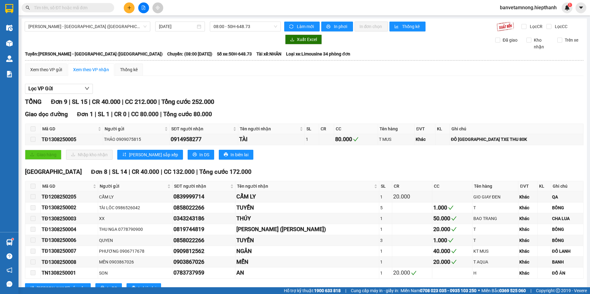
click at [227, 20] on div "[GEOGRAPHIC_DATA] - [GEOGRAPHIC_DATA] (Giường) [DATE] 08:00 - 50H-648.73 Làm mớ…" at bounding box center [304, 163] width 565 height 289
drag, startPoint x: 226, startPoint y: 28, endPoint x: 225, endPoint y: 31, distance: 3.5
click at [226, 28] on span "08:00 - 50H-648.73" at bounding box center [245, 26] width 64 height 9
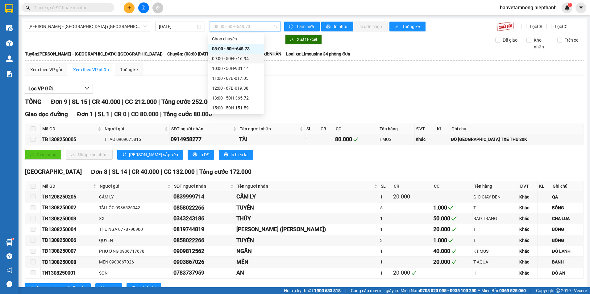
drag, startPoint x: 218, startPoint y: 66, endPoint x: 224, endPoint y: 56, distance: 11.6
click at [224, 56] on div "Chọn chuyến 08:00 - 50H-648.73 09:00 - 50H-716.94 10:00 - 50H-931.14 11:00 - 67…" at bounding box center [236, 93] width 56 height 118
click at [224, 56] on div "09:00 - 50H-716.94" at bounding box center [236, 58] width 48 height 7
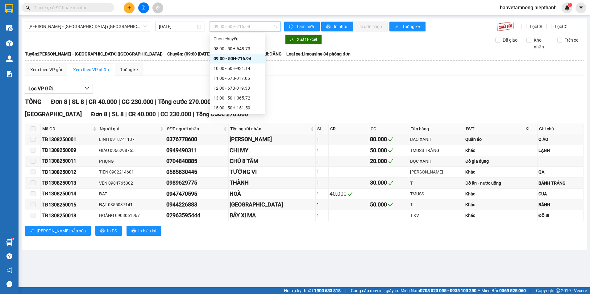
click at [235, 24] on span "09:00 - 50H-716.94" at bounding box center [245, 26] width 64 height 9
click at [221, 69] on div "10:00 - 50H-931.14" at bounding box center [237, 68] width 48 height 7
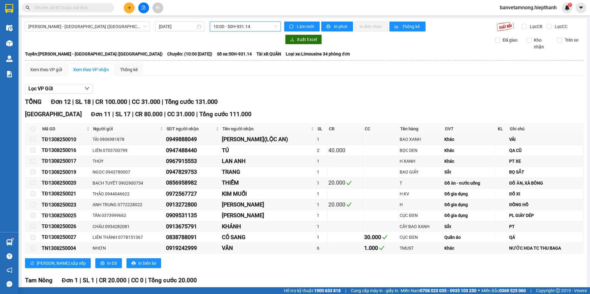
drag, startPoint x: 232, startPoint y: 23, endPoint x: 228, endPoint y: 26, distance: 4.4
click at [231, 23] on span "10:00 - 50H-931.14" at bounding box center [245, 26] width 64 height 9
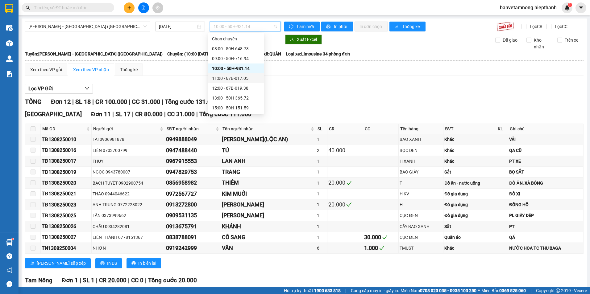
click at [222, 79] on div "11:00 - 67B-017.05" at bounding box center [236, 78] width 48 height 7
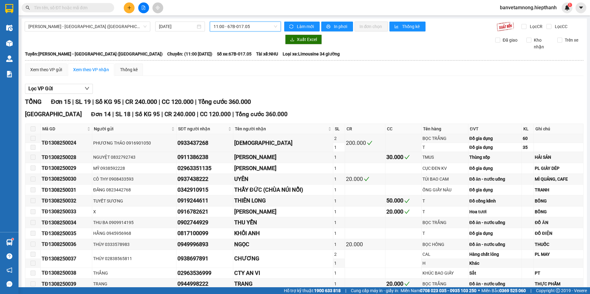
click at [236, 25] on span "11:00 - 67B-017.05" at bounding box center [245, 26] width 64 height 9
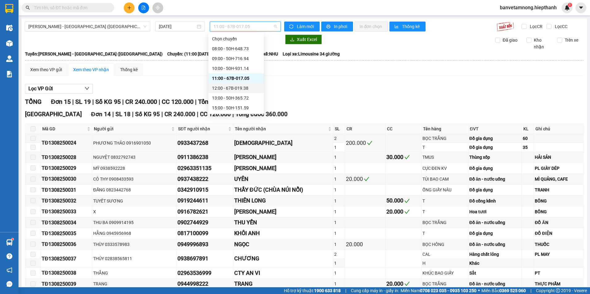
click at [219, 89] on div "12:00 - 67B-019.38" at bounding box center [236, 88] width 48 height 7
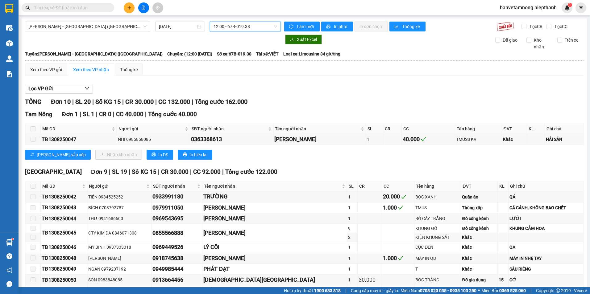
click at [229, 30] on span "12:00 - 67B-019.38" at bounding box center [245, 26] width 64 height 9
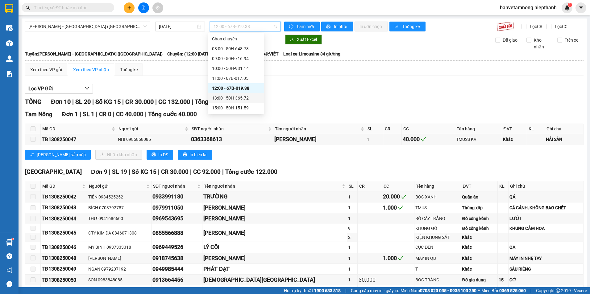
click at [223, 100] on div "13:00 - 50H-365.72" at bounding box center [236, 98] width 48 height 7
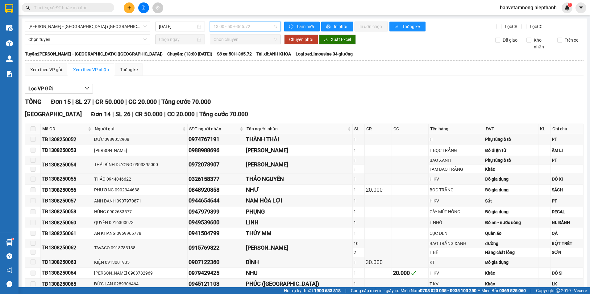
click at [233, 30] on span "13:00 - 50H-365.72" at bounding box center [245, 26] width 64 height 9
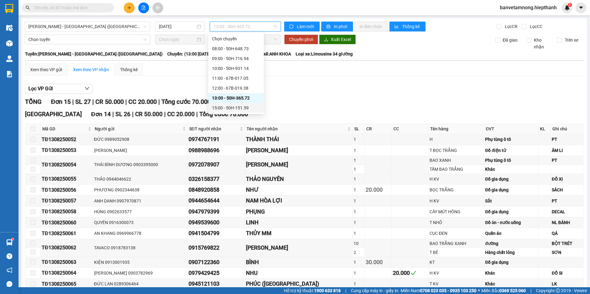
click at [223, 108] on div "15:00 - 50H-151.59" at bounding box center [236, 108] width 48 height 7
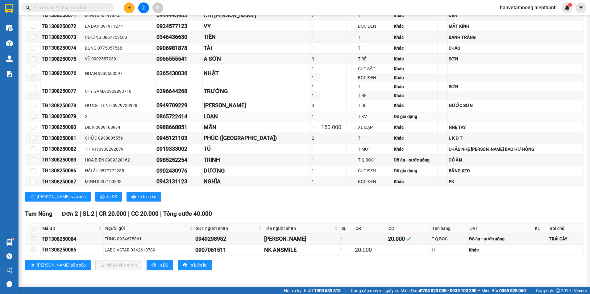
scroll to position [40, 0]
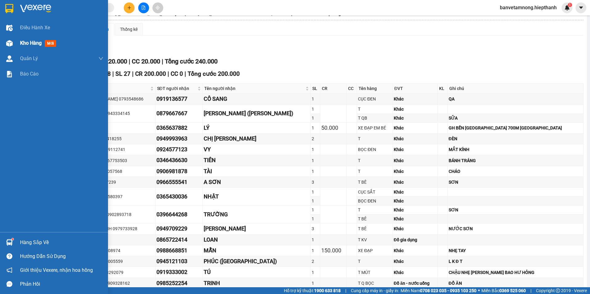
click at [19, 41] on div "Kho hàng mới" at bounding box center [54, 42] width 108 height 15
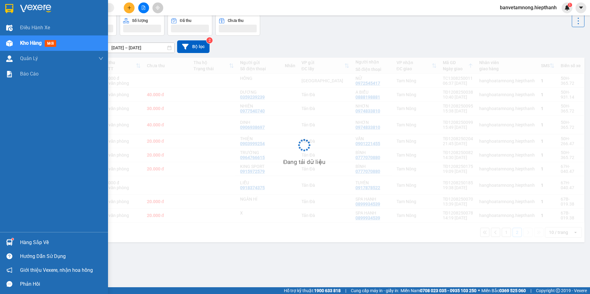
scroll to position [28, 0]
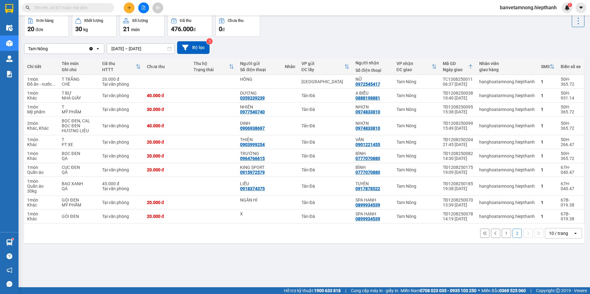
click at [501, 233] on button "1" at bounding box center [505, 233] width 9 height 9
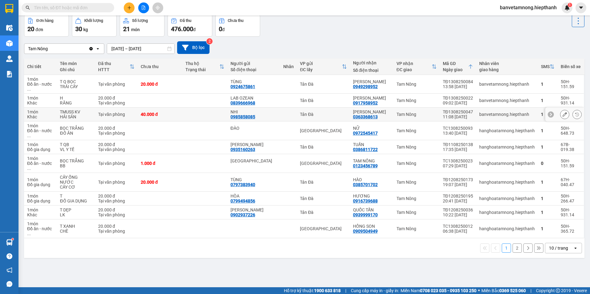
scroll to position [0, 0]
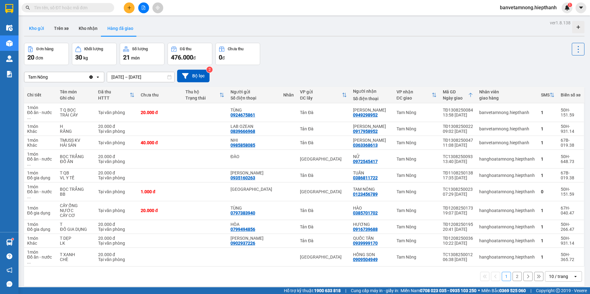
click at [31, 27] on button "Kho gửi" at bounding box center [36, 28] width 25 height 15
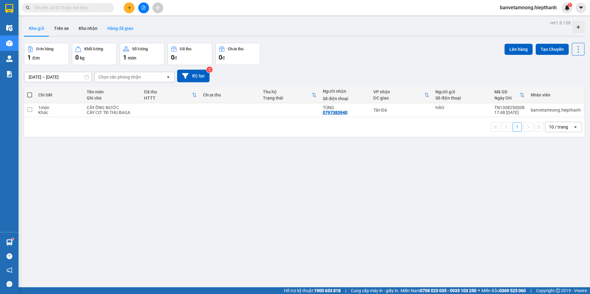
click at [112, 28] on button "Hàng đã giao" at bounding box center [120, 28] width 36 height 15
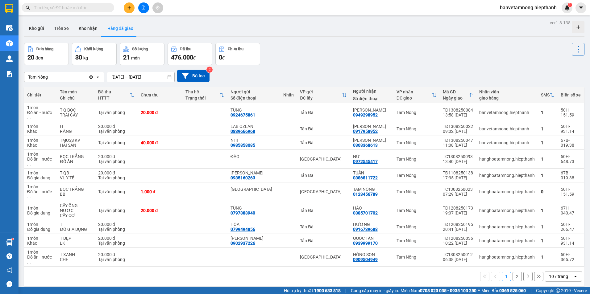
click at [513, 272] on button "2" at bounding box center [516, 276] width 9 height 9
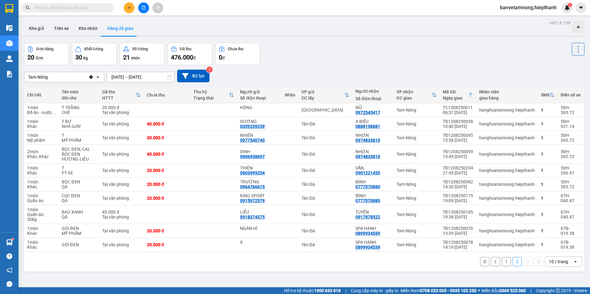
click at [501, 262] on button "1" at bounding box center [505, 261] width 9 height 9
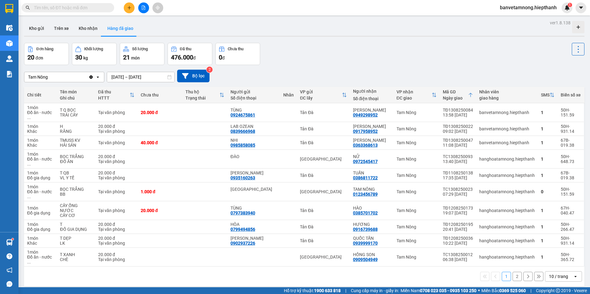
click at [150, 10] on div at bounding box center [143, 7] width 46 height 11
click at [144, 8] on icon "file-add" at bounding box center [143, 8] width 3 height 4
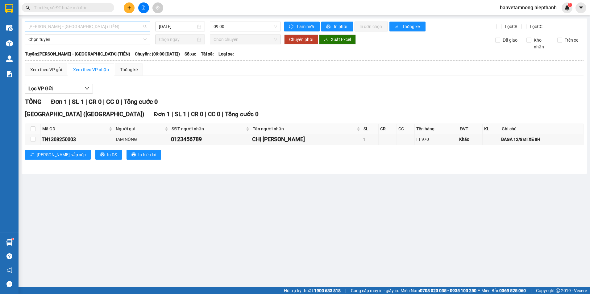
click at [101, 27] on span "[PERSON_NAME] - [GEOGRAPHIC_DATA] (TIỀN)" at bounding box center [87, 26] width 118 height 9
click at [208, 88] on div "Lọc VP Gửi" at bounding box center [304, 89] width 558 height 10
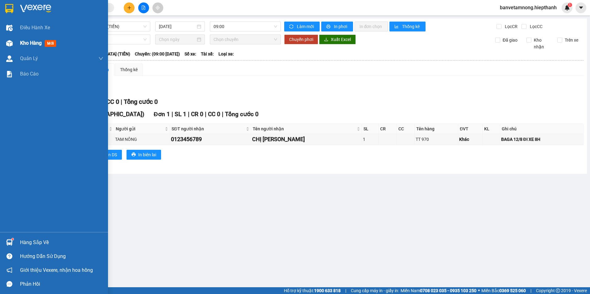
click at [16, 44] on div "Kho hàng mới" at bounding box center [54, 42] width 108 height 15
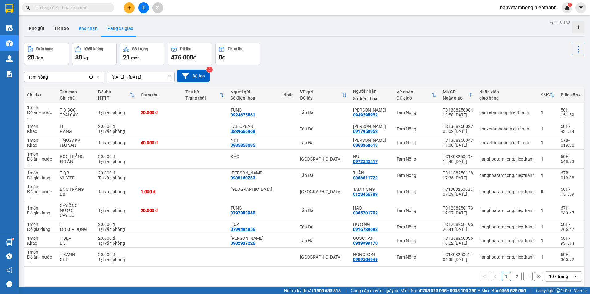
click at [86, 27] on button "Kho nhận" at bounding box center [88, 28] width 29 height 15
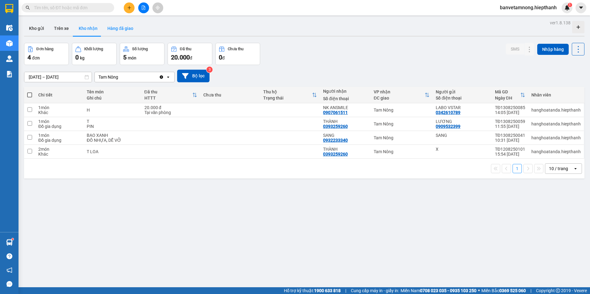
click at [117, 26] on button "Hàng đã giao" at bounding box center [120, 28] width 36 height 15
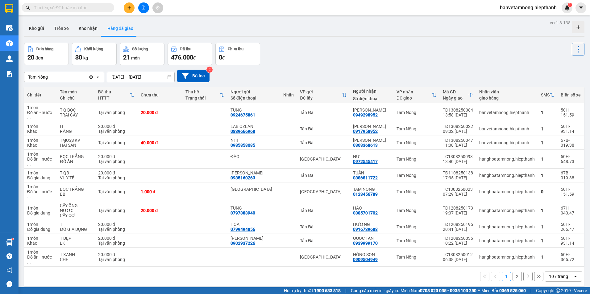
click at [512, 272] on button "2" at bounding box center [516, 276] width 9 height 9
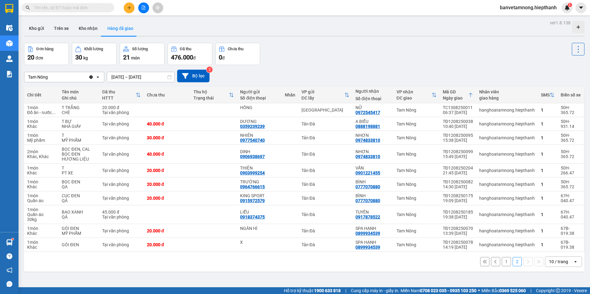
click at [137, 75] on input "[DATE] – [DATE]" at bounding box center [140, 77] width 67 height 10
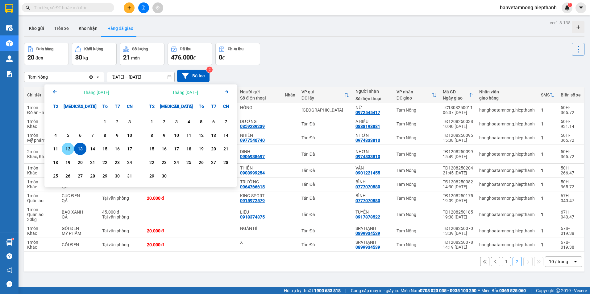
click at [66, 147] on div "12" at bounding box center [68, 148] width 9 height 7
click at [69, 147] on div "12" at bounding box center [68, 148] width 9 height 7
type input "[DATE] – [DATE]"
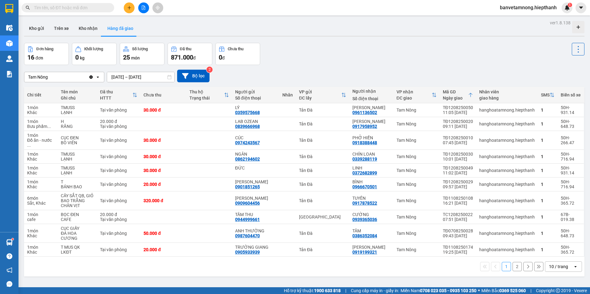
click at [512, 262] on button "2" at bounding box center [516, 266] width 9 height 9
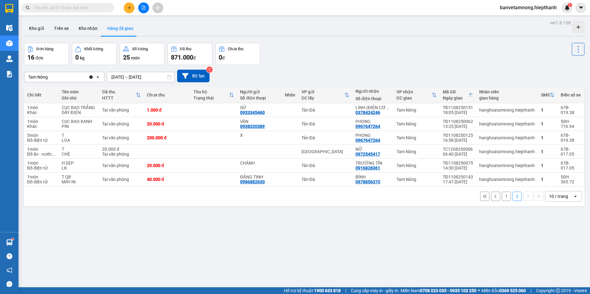
click at [503, 197] on button "1" at bounding box center [505, 196] width 9 height 9
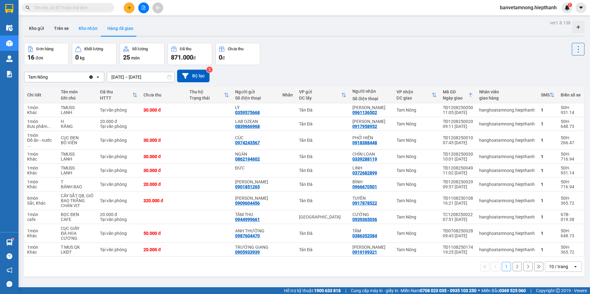
click at [94, 29] on button "Kho nhận" at bounding box center [88, 28] width 29 height 15
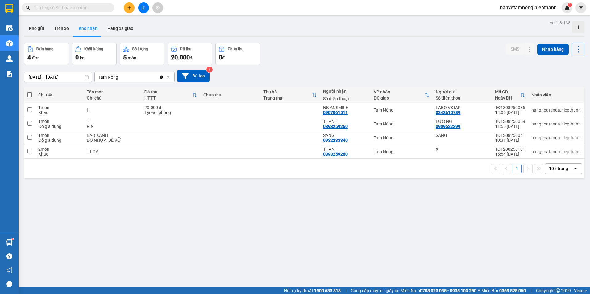
click at [42, 77] on input "[DATE] – [DATE]" at bounding box center [57, 77] width 67 height 10
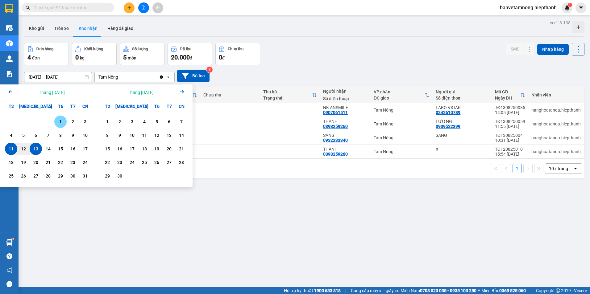
click at [63, 119] on div "1" at bounding box center [60, 121] width 9 height 7
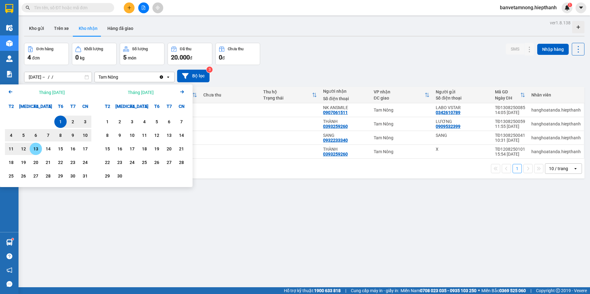
click at [39, 146] on div "13" at bounding box center [35, 148] width 9 height 7
type input "[DATE] – [DATE]"
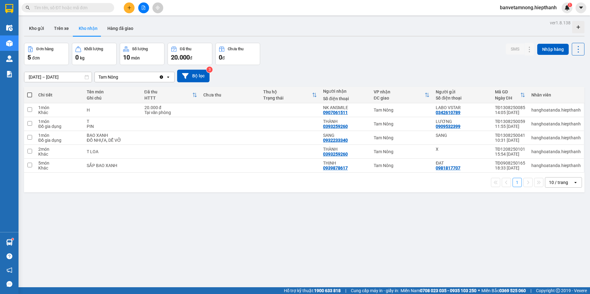
click at [147, 6] on button at bounding box center [143, 7] width 11 height 11
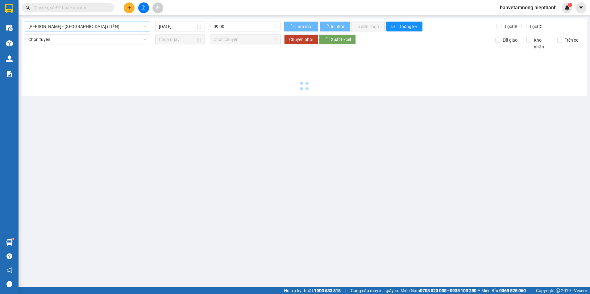
click at [104, 30] on span "[PERSON_NAME] - [GEOGRAPHIC_DATA] (TIỀN)" at bounding box center [87, 26] width 118 height 9
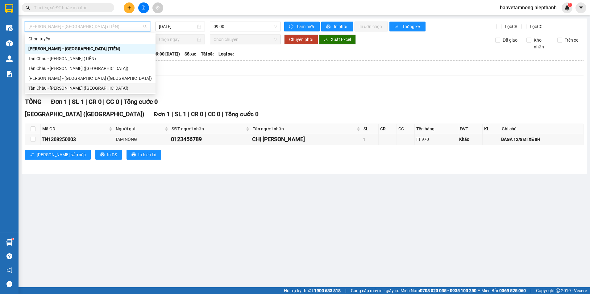
click at [62, 89] on div "Tân Châu - [PERSON_NAME] ([GEOGRAPHIC_DATA])" at bounding box center [89, 88] width 123 height 7
type input "[DATE]"
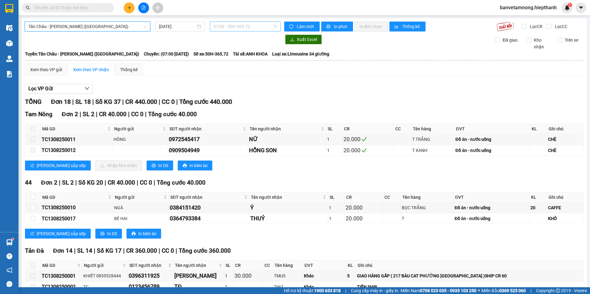
click at [213, 24] on span "07:00 - 50H-365.72" at bounding box center [245, 26] width 64 height 9
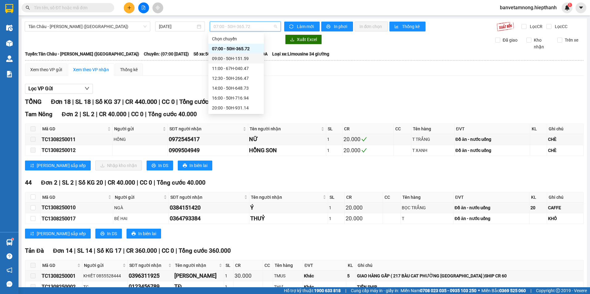
click at [226, 58] on div "09:00 - 50H-151.59" at bounding box center [236, 58] width 48 height 7
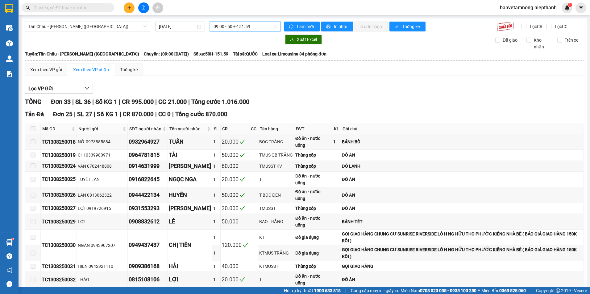
click at [223, 26] on span "09:00 - 50H-151.59" at bounding box center [245, 26] width 64 height 9
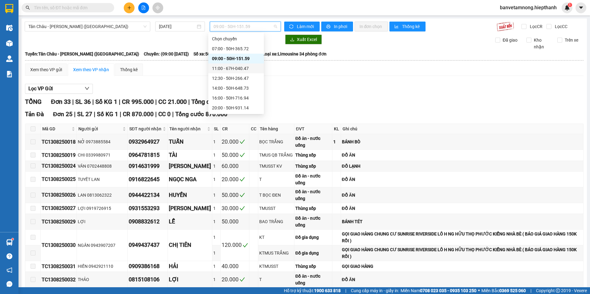
click at [229, 71] on div "11:00 - 67H-040.47" at bounding box center [236, 68] width 48 height 7
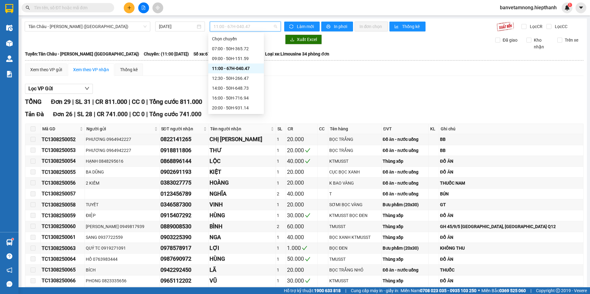
click at [227, 23] on span "11:00 - 67H-040.47" at bounding box center [245, 26] width 64 height 9
click at [221, 78] on div "12:30 - 50H-266.47" at bounding box center [236, 78] width 48 height 7
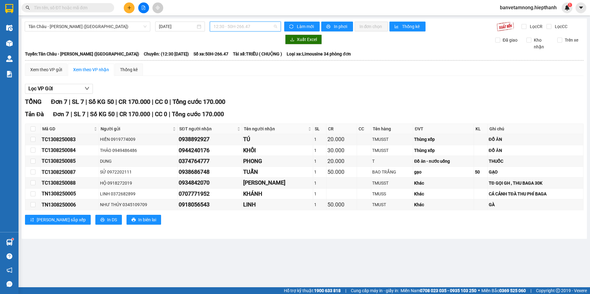
drag, startPoint x: 221, startPoint y: 26, endPoint x: 221, endPoint y: 54, distance: 28.1
click at [221, 26] on span "12:30 - 50H-266.47" at bounding box center [245, 26] width 64 height 9
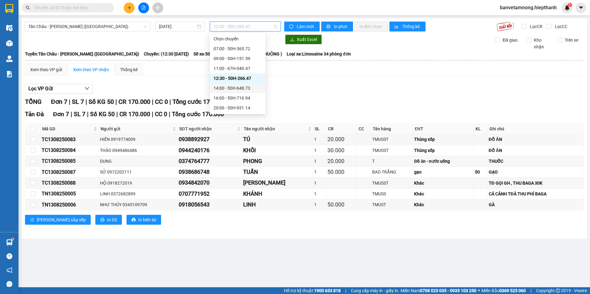
click at [219, 91] on div "14:00 - 50H-648.73" at bounding box center [237, 88] width 48 height 7
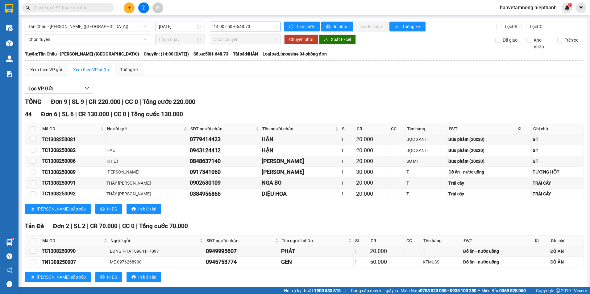
drag, startPoint x: 233, startPoint y: 23, endPoint x: 231, endPoint y: 27, distance: 4.6
click at [231, 27] on div "[GEOGRAPHIC_DATA] - [GEOGRAPHIC_DATA] ([GEOGRAPHIC_DATA]) [DATE] 14:00 - 50H-64…" at bounding box center [304, 186] width 565 height 335
drag, startPoint x: 231, startPoint y: 27, endPoint x: 222, endPoint y: 26, distance: 9.0
click at [222, 26] on span "14:00 - 50H-648.73" at bounding box center [245, 26] width 64 height 9
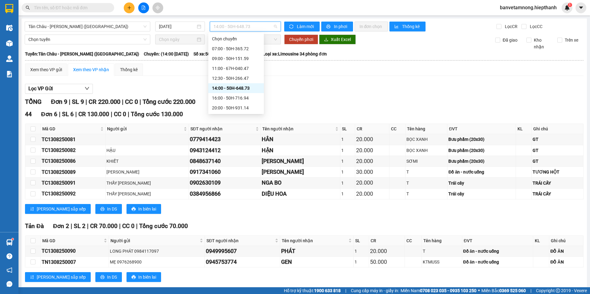
click at [220, 97] on div "16:00 - 50H-716.94" at bounding box center [236, 98] width 48 height 7
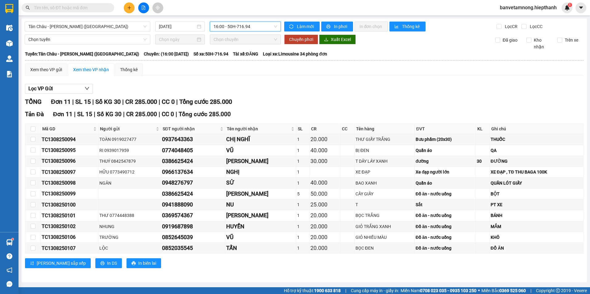
click at [228, 26] on span "16:00 - 50H-716.94" at bounding box center [245, 26] width 64 height 9
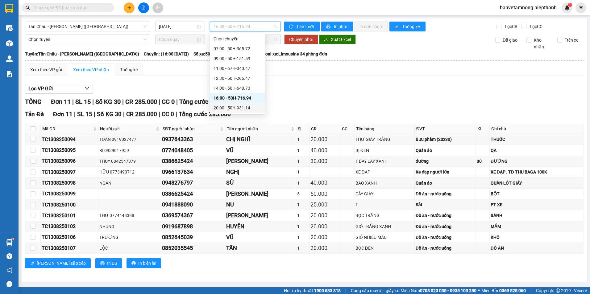
click at [217, 108] on div "20:00 - 50H-931.14" at bounding box center [237, 108] width 48 height 7
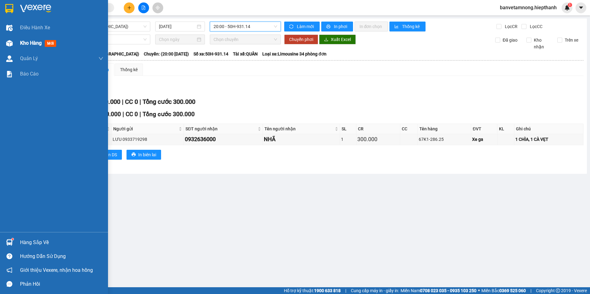
click at [19, 45] on div "Kho hàng mới" at bounding box center [54, 42] width 108 height 15
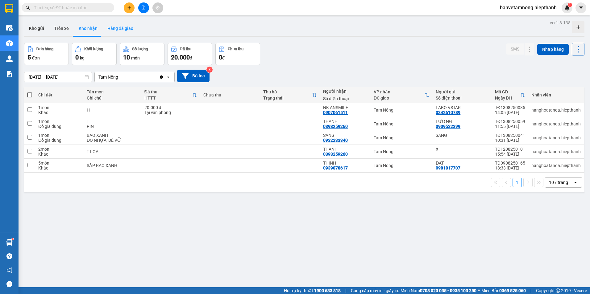
click at [112, 26] on button "Hàng đã giao" at bounding box center [120, 28] width 36 height 15
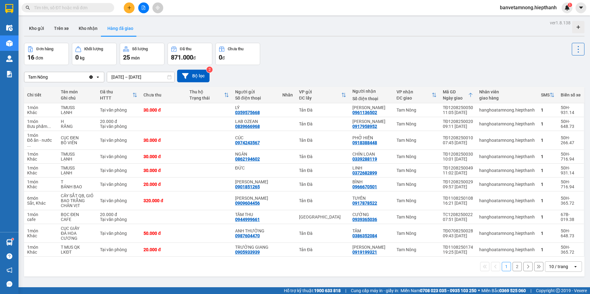
click at [132, 78] on input "[DATE] – [DATE]" at bounding box center [140, 77] width 67 height 10
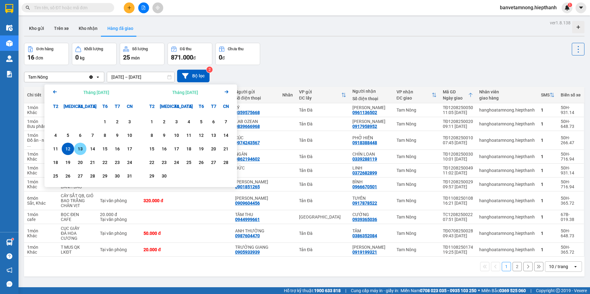
click at [80, 146] on div "13" at bounding box center [80, 148] width 9 height 7
type input "[DATE] – [DATE]"
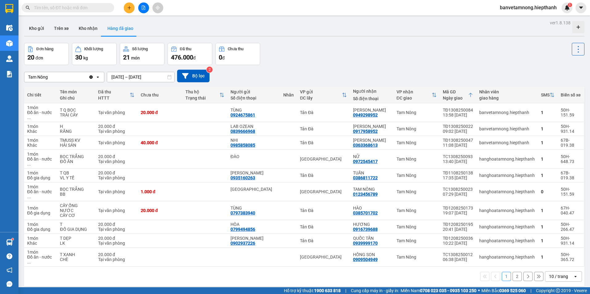
click at [512, 272] on button "2" at bounding box center [516, 276] width 9 height 9
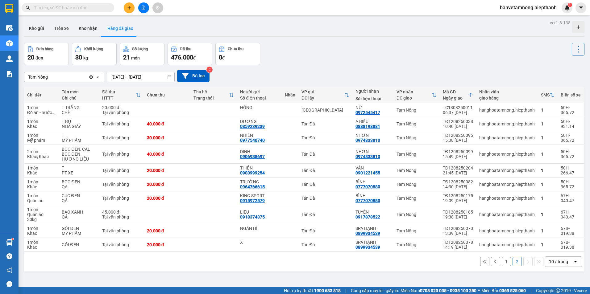
click at [503, 262] on button "1" at bounding box center [505, 261] width 9 height 9
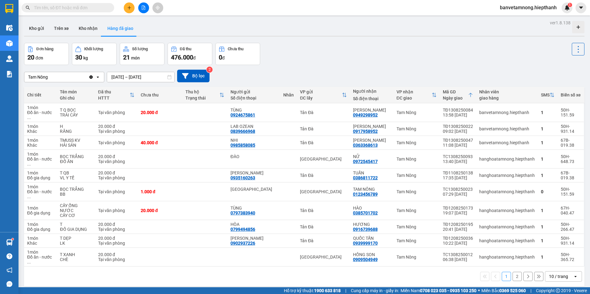
click at [339, 52] on div "Đơn hàng 20 đơn Khối lượng 30 kg Số lượng 21 món Đã thu 476.000 đ Chưa thu 0 đ" at bounding box center [304, 54] width 560 height 22
click at [82, 28] on button "Kho nhận" at bounding box center [88, 28] width 29 height 15
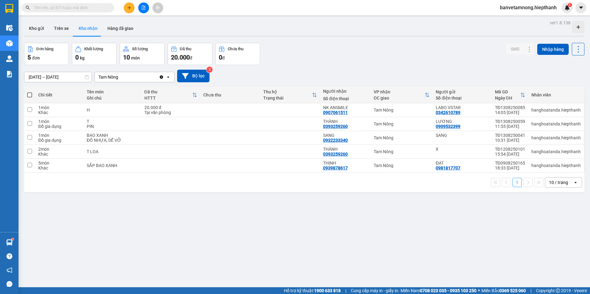
click at [143, 10] on button at bounding box center [143, 7] width 11 height 11
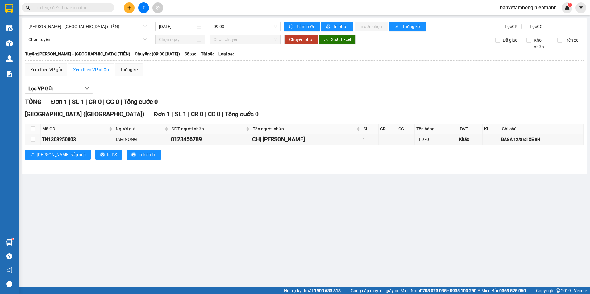
click at [110, 26] on span "[PERSON_NAME] - [GEOGRAPHIC_DATA] (TIỀN)" at bounding box center [87, 26] width 118 height 9
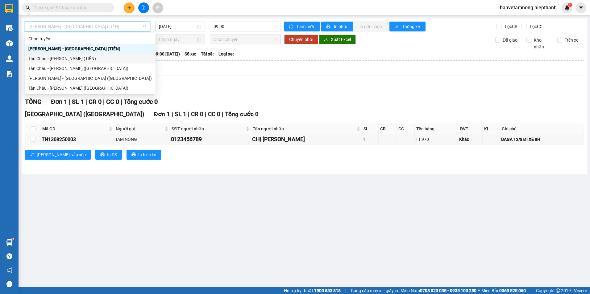
click at [68, 55] on div "Tân Châu - [PERSON_NAME] (TIỀN)" at bounding box center [90, 59] width 131 height 10
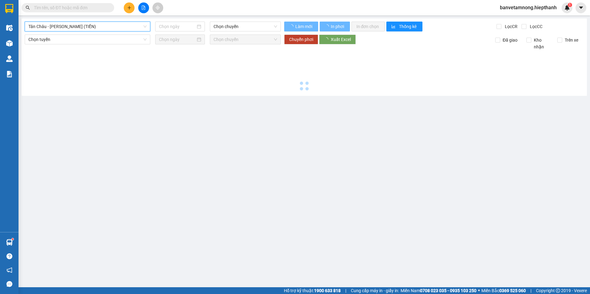
type input "[DATE]"
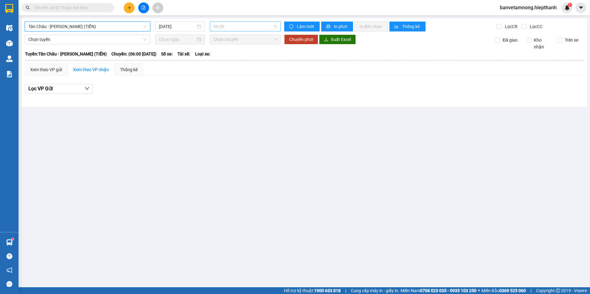
click at [244, 28] on span "06:00" at bounding box center [245, 26] width 64 height 9
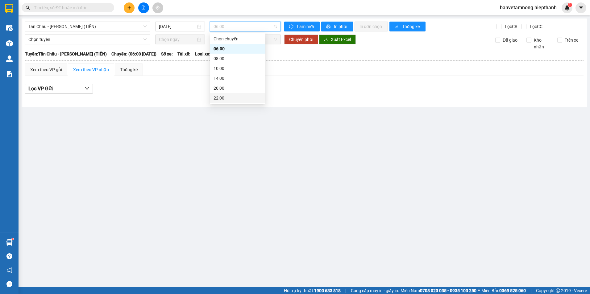
click at [224, 99] on div "22:00" at bounding box center [237, 98] width 48 height 7
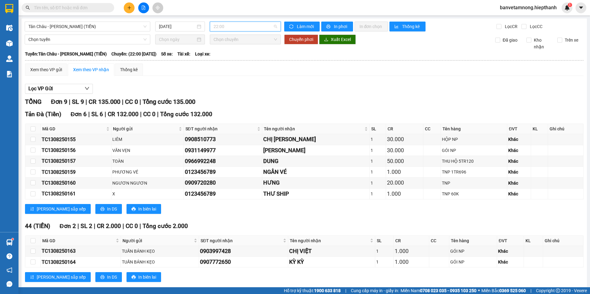
click at [237, 22] on div "22:00" at bounding box center [245, 27] width 71 height 10
click at [225, 50] on div "06:00" at bounding box center [236, 48] width 48 height 7
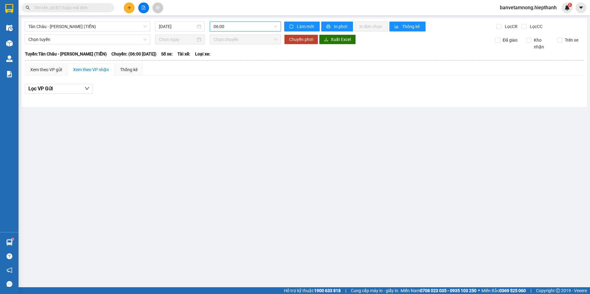
click at [225, 22] on span "06:00" at bounding box center [245, 26] width 64 height 9
click at [222, 59] on div "08:00" at bounding box center [237, 58] width 48 height 7
click at [230, 28] on span "08:00" at bounding box center [245, 26] width 64 height 9
click at [223, 70] on div "10:00" at bounding box center [237, 68] width 48 height 7
click at [237, 28] on span "10:00" at bounding box center [245, 26] width 64 height 9
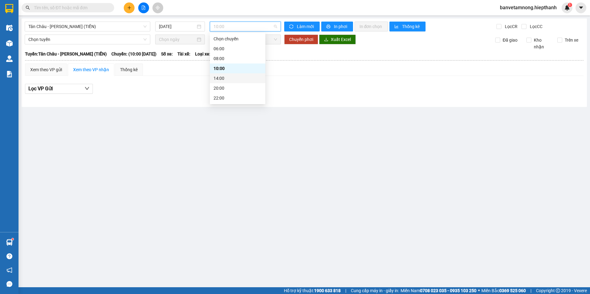
click at [225, 78] on div "14:00" at bounding box center [237, 78] width 48 height 7
click at [231, 27] on span "14:00" at bounding box center [245, 26] width 64 height 9
click at [225, 93] on div "20:00" at bounding box center [238, 88] width 56 height 10
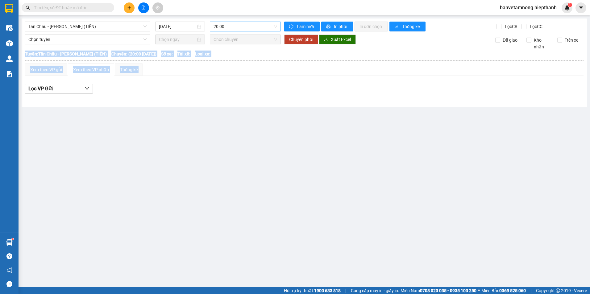
drag, startPoint x: 225, startPoint y: 93, endPoint x: 233, endPoint y: 24, distance: 69.0
click at [233, 24] on span "20:00" at bounding box center [245, 26] width 64 height 9
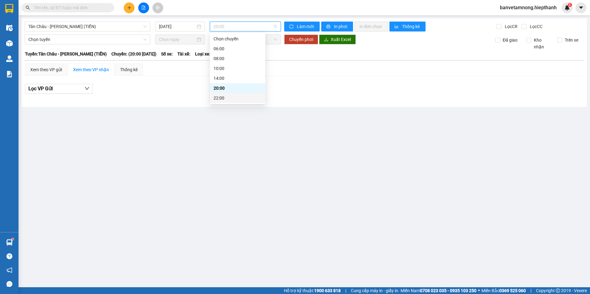
click at [220, 100] on div "22:00" at bounding box center [237, 98] width 48 height 7
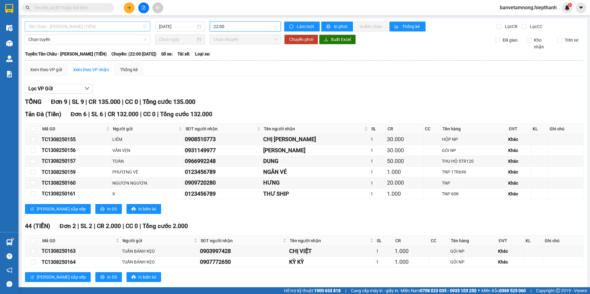
click at [81, 28] on span "Tân Châu - [PERSON_NAME] (TIỀN)" at bounding box center [87, 26] width 118 height 9
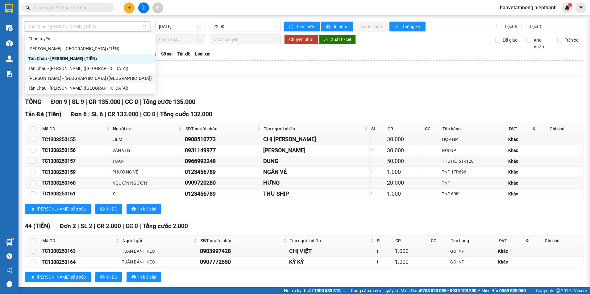
click at [48, 79] on div "[PERSON_NAME] - [GEOGRAPHIC_DATA] ([GEOGRAPHIC_DATA])" at bounding box center [89, 78] width 123 height 7
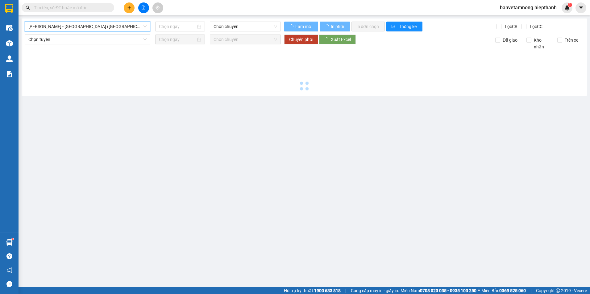
type input "[DATE]"
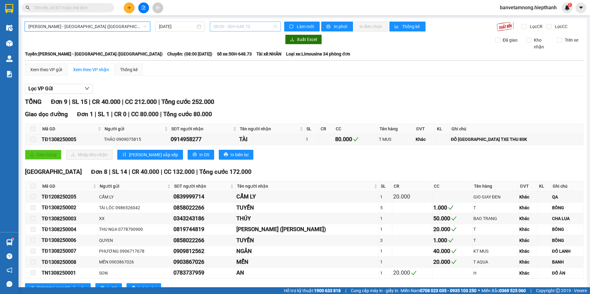
click at [238, 26] on span "08:00 - 50H-648.73" at bounding box center [245, 26] width 64 height 9
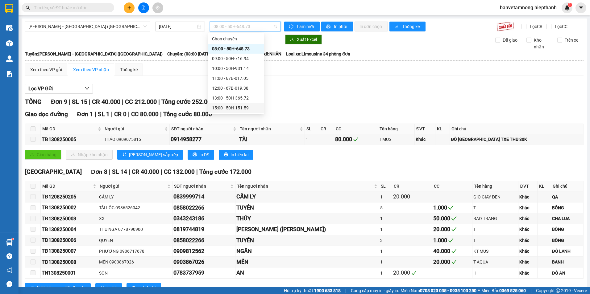
scroll to position [31, 0]
click at [226, 86] on div "17:00 - 67H-040.47" at bounding box center [236, 87] width 48 height 7
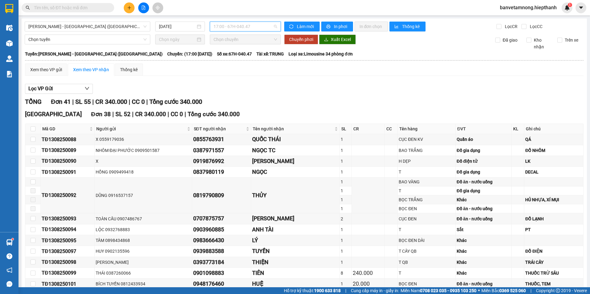
click at [223, 28] on span "17:00 - 67H-040.47" at bounding box center [245, 26] width 64 height 9
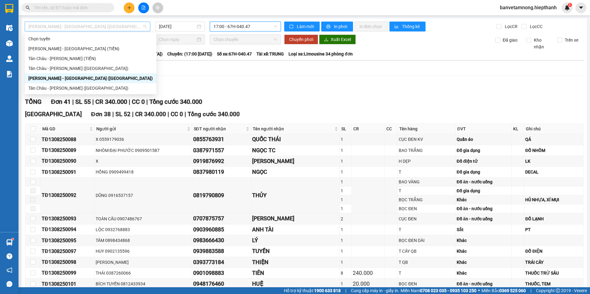
click at [72, 25] on span "[PERSON_NAME] - [GEOGRAPHIC_DATA] ([GEOGRAPHIC_DATA])" at bounding box center [87, 26] width 118 height 9
click at [50, 84] on div "Tân Châu - [PERSON_NAME] ([GEOGRAPHIC_DATA])" at bounding box center [91, 88] width 132 height 10
type input "[DATE]"
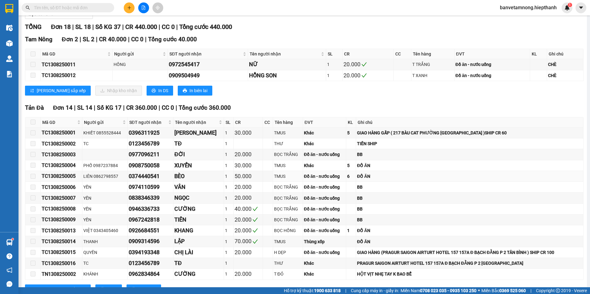
scroll to position [44, 0]
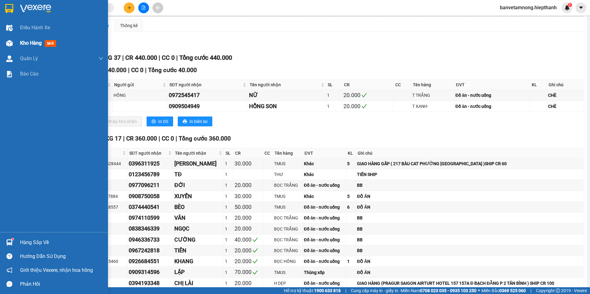
click at [31, 41] on span "Kho hàng" at bounding box center [31, 43] width 22 height 6
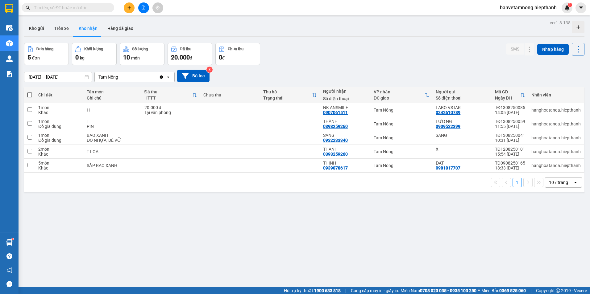
click at [58, 9] on input "text" at bounding box center [70, 7] width 73 height 7
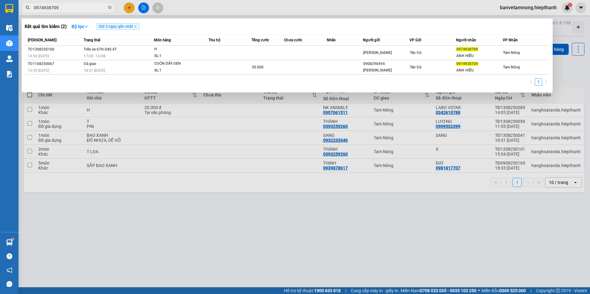
type input "0974938709"
click at [142, 10] on div at bounding box center [295, 147] width 590 height 294
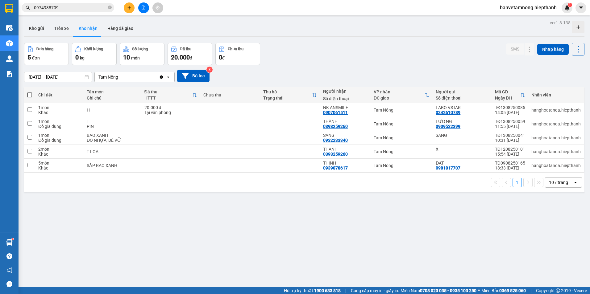
click at [146, 6] on button at bounding box center [143, 7] width 11 height 11
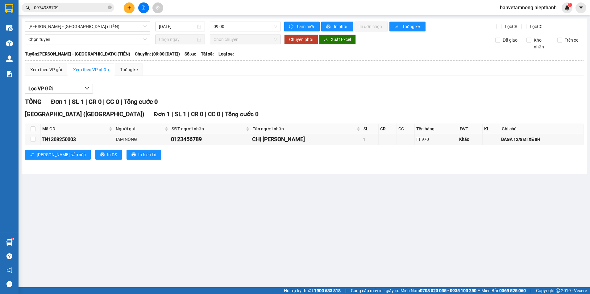
drag, startPoint x: 103, startPoint y: 27, endPoint x: 105, endPoint y: 30, distance: 3.9
click at [104, 27] on span "[PERSON_NAME] - [GEOGRAPHIC_DATA] (TIỀN)" at bounding box center [87, 26] width 118 height 9
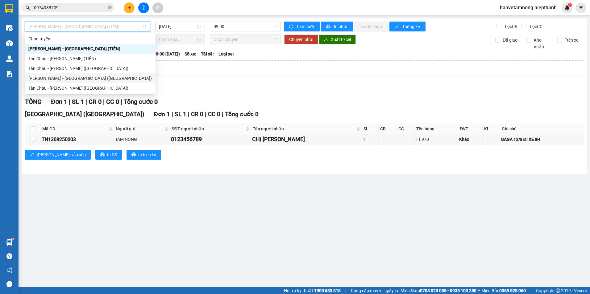
click at [67, 78] on div "[PERSON_NAME] - [GEOGRAPHIC_DATA] ([GEOGRAPHIC_DATA])" at bounding box center [89, 78] width 123 height 7
type input "[DATE]"
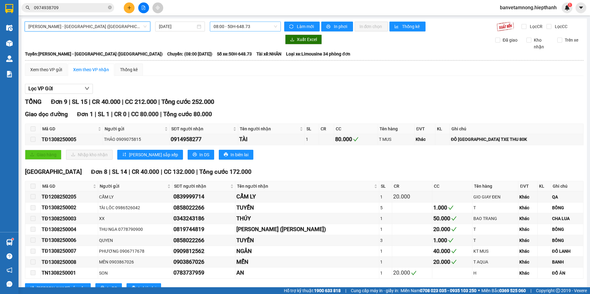
click at [246, 22] on div "08:00 - 50H-648.73" at bounding box center [245, 27] width 71 height 10
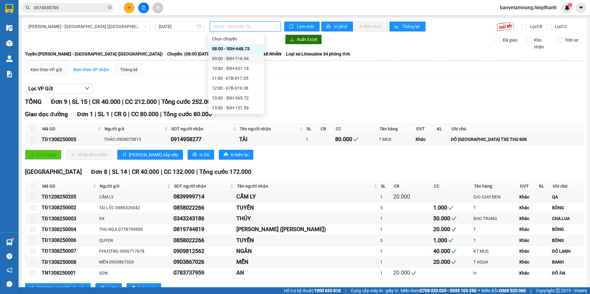
scroll to position [39, 0]
click at [220, 70] on div "15:00 - 50H-151.59" at bounding box center [236, 68] width 48 height 7
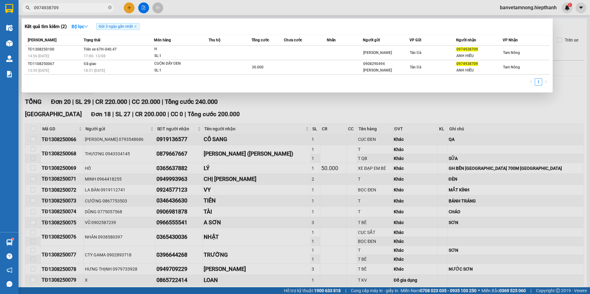
click at [76, 5] on input "0974938709" at bounding box center [70, 7] width 73 height 7
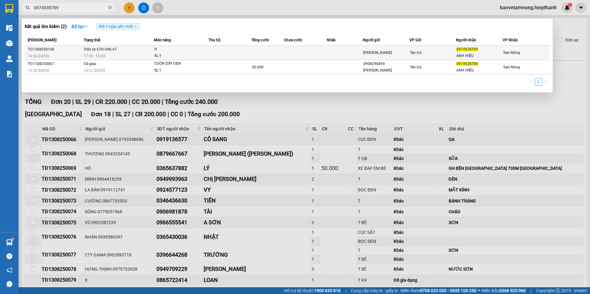
click at [148, 51] on td "Trên xe 67H-040.47 17:00 [DATE]" at bounding box center [118, 53] width 72 height 14
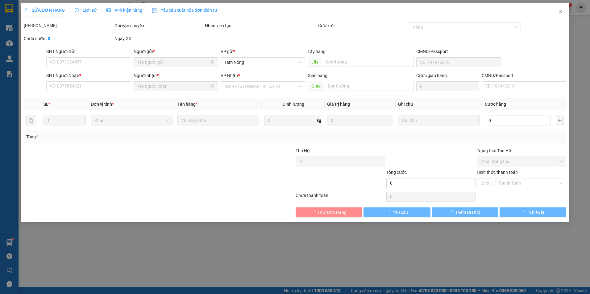
type input "[PERSON_NAME]"
type input "0974938709"
type input "ANH HIẾU"
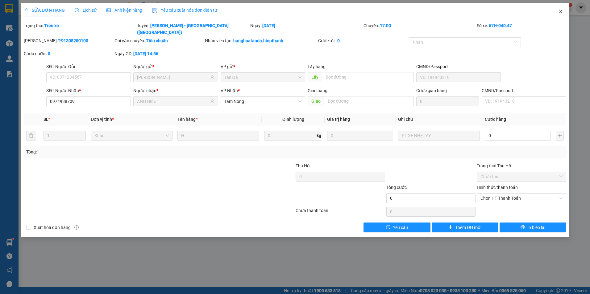
click at [558, 10] on icon "close" at bounding box center [560, 11] width 5 height 5
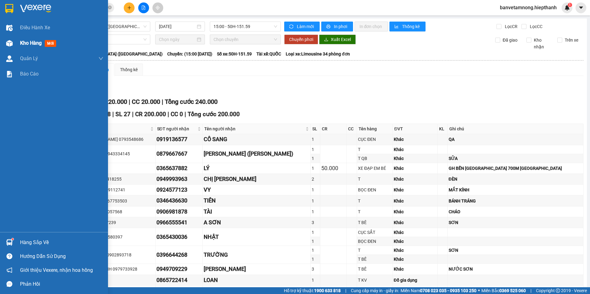
click at [19, 42] on div "Kho hàng mới" at bounding box center [54, 42] width 108 height 15
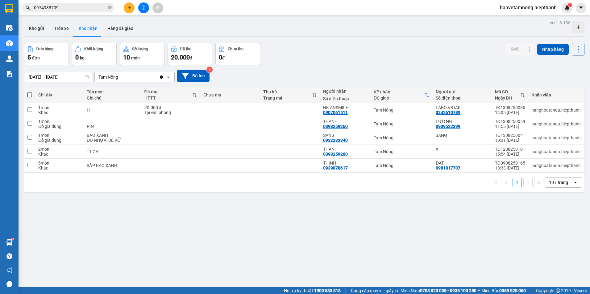
click at [143, 9] on icon "file-add" at bounding box center [143, 8] width 4 height 4
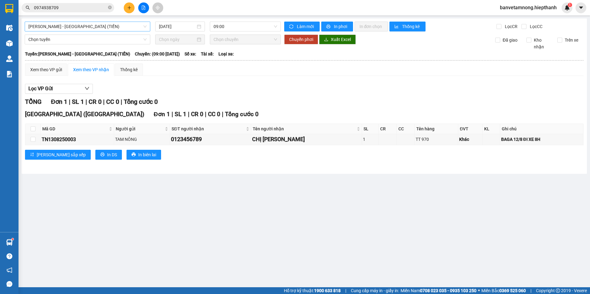
click at [89, 29] on span "[PERSON_NAME] - [GEOGRAPHIC_DATA] (TIỀN)" at bounding box center [87, 26] width 118 height 9
click at [53, 94] on body "Kết quả tìm kiếm ( 2 ) Bộ lọc Gửi 3 ngày gần nhất Mã ĐH Trạng thái Món hàng Thu…" at bounding box center [295, 147] width 590 height 294
click at [91, 28] on span "[PERSON_NAME] - [GEOGRAPHIC_DATA] (TIỀN)" at bounding box center [87, 26] width 118 height 9
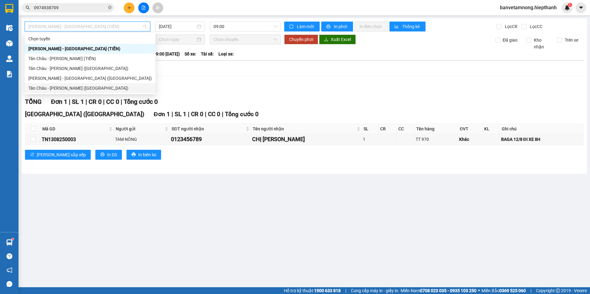
click at [78, 89] on div "Tân Châu - [PERSON_NAME] ([GEOGRAPHIC_DATA])" at bounding box center [89, 88] width 123 height 7
type input "[DATE]"
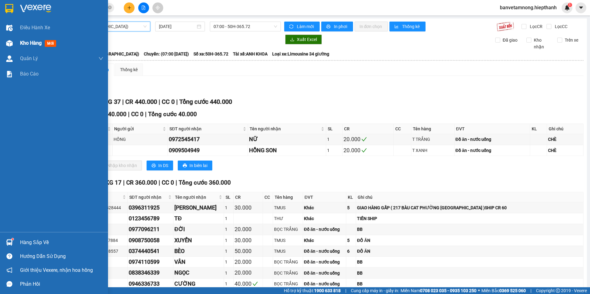
click at [13, 46] on div at bounding box center [9, 43] width 11 height 11
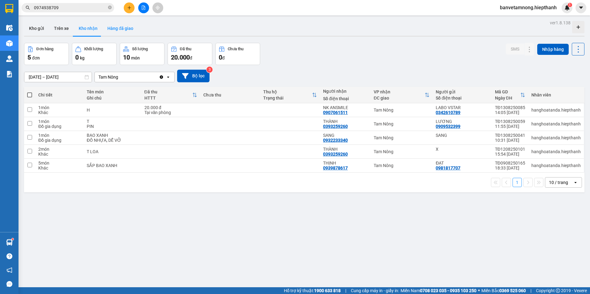
click at [122, 27] on button "Hàng đã giao" at bounding box center [120, 28] width 36 height 15
